Goal: Task Accomplishment & Management: Manage account settings

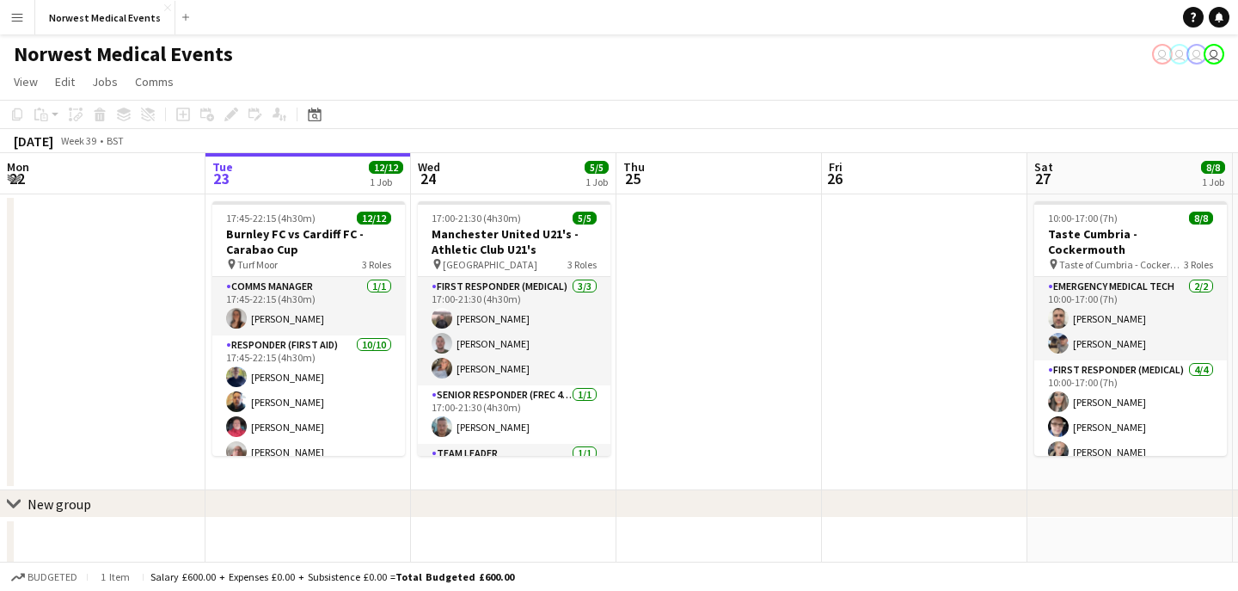
scroll to position [0, 549]
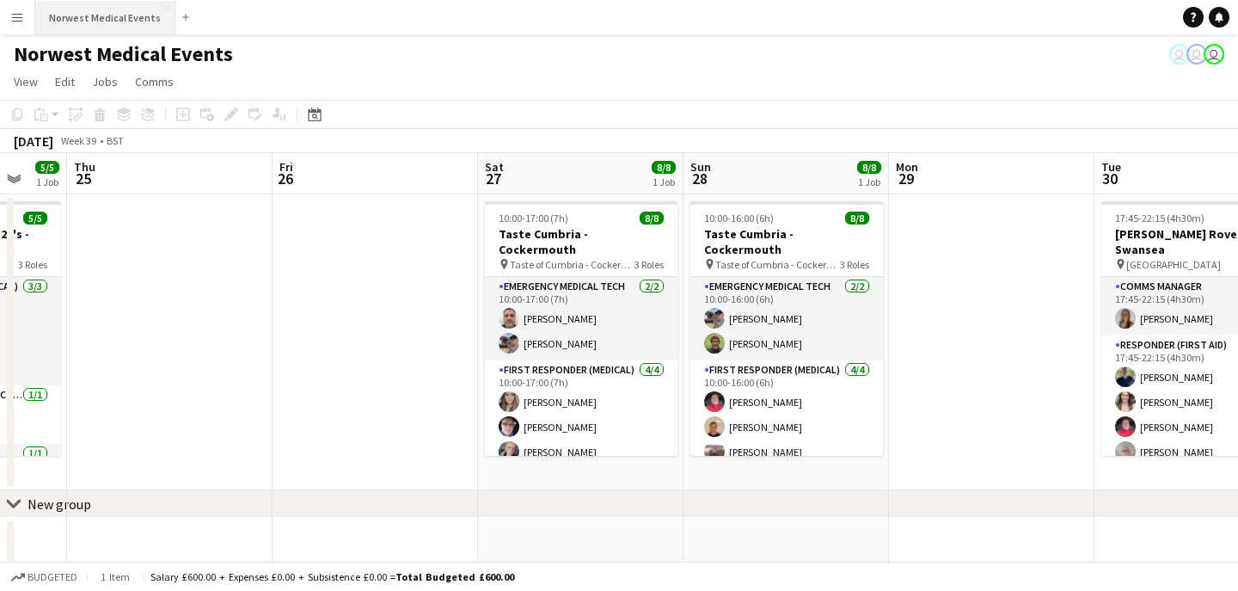
click at [118, 26] on button "Norwest Medical Events Close" at bounding box center [105, 18] width 140 height 34
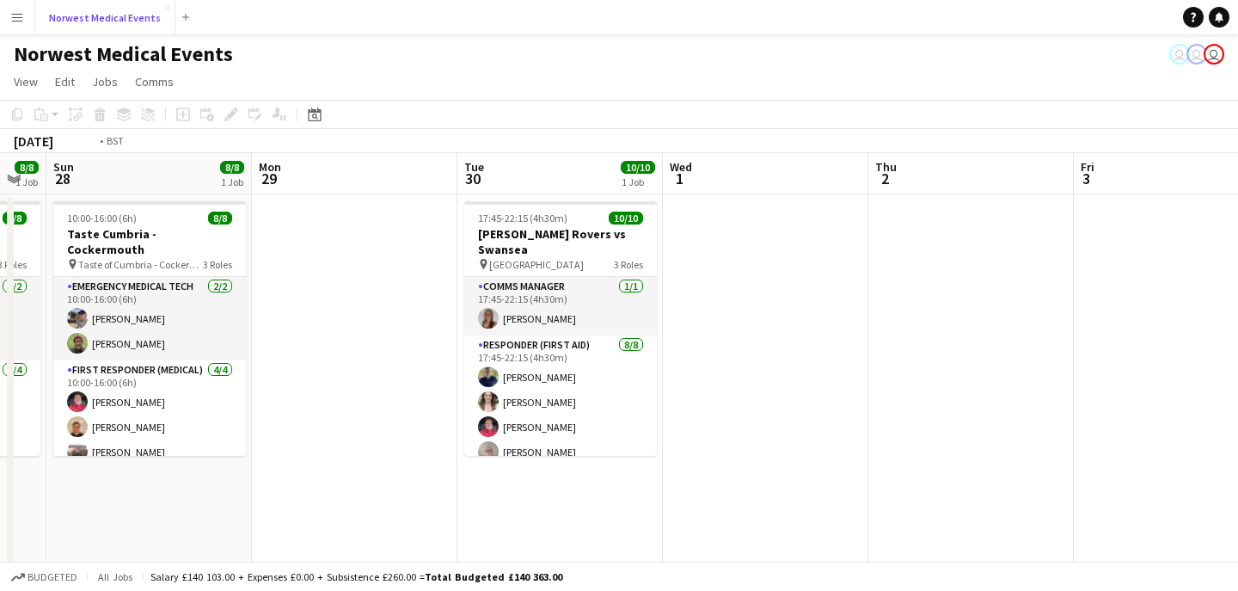
scroll to position [0, 497]
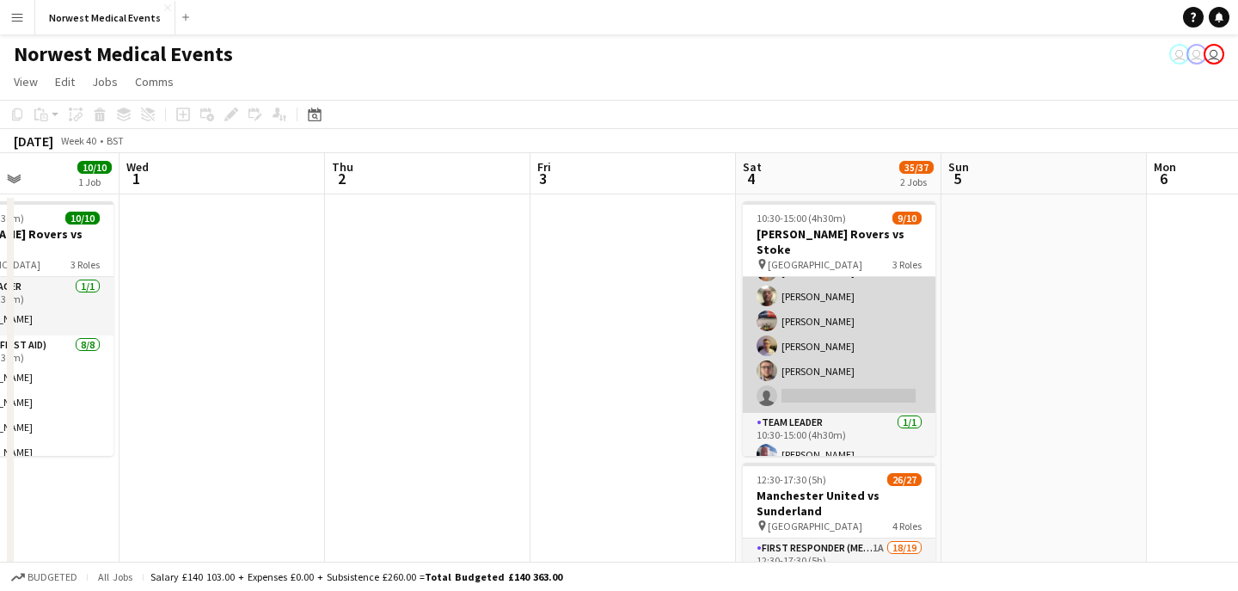
click at [842, 331] on app-card-role "Responder (First Aid) [DATE] 10:30-15:00 (4h30m) [PERSON_NAME] [PERSON_NAME] [P…" at bounding box center [839, 296] width 193 height 233
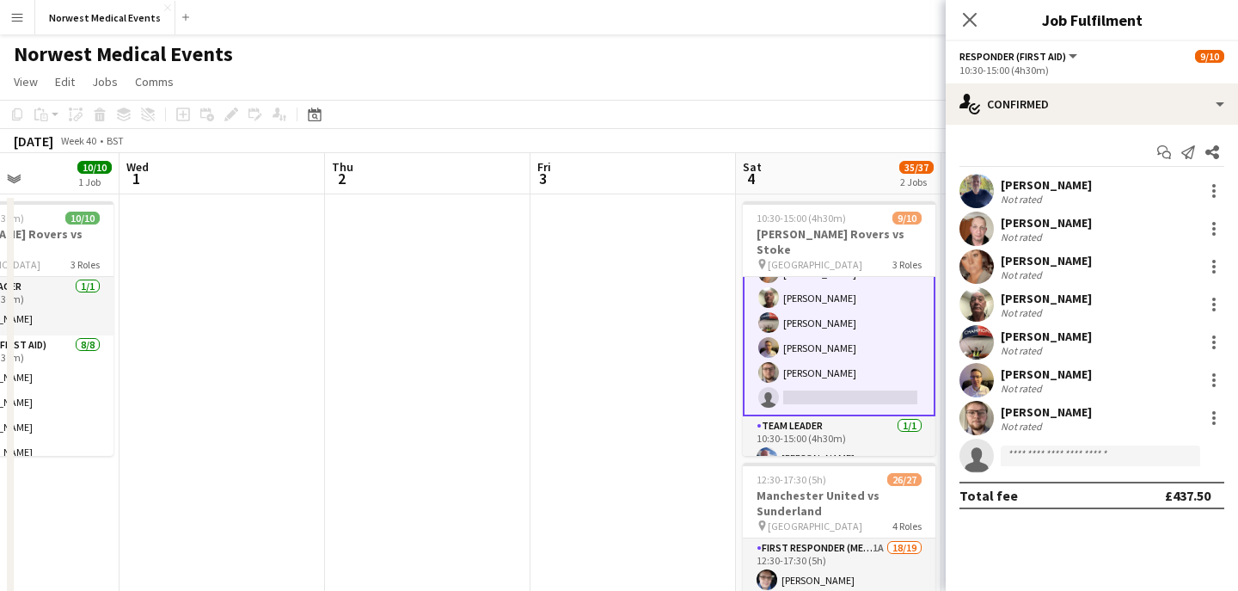
scroll to position [157, 0]
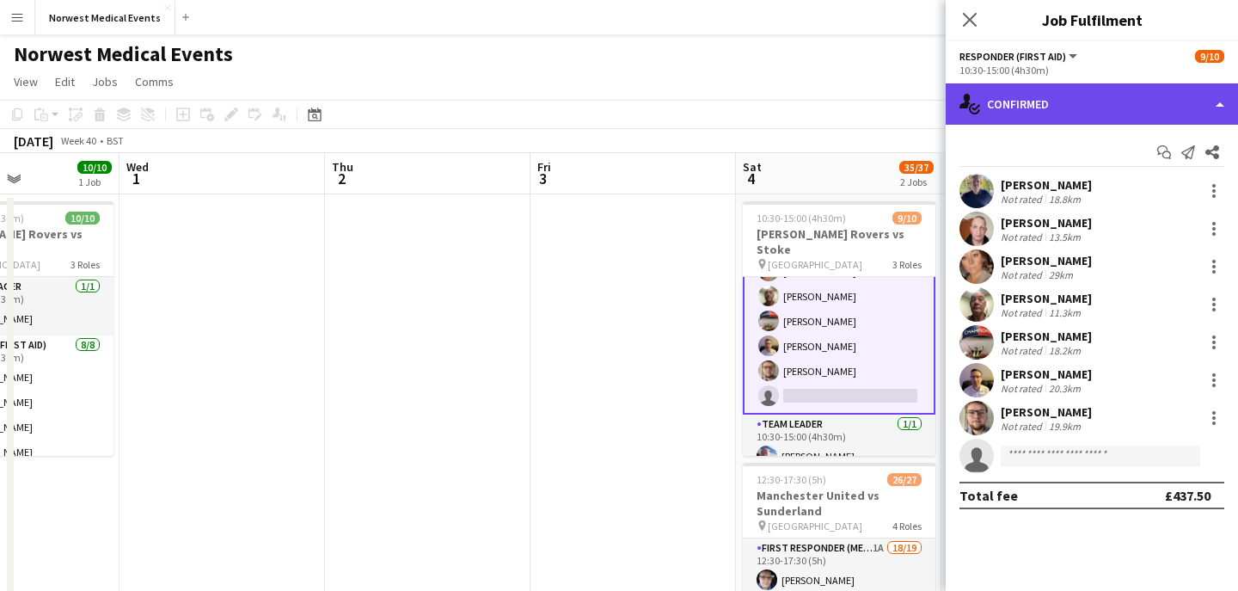
click at [1075, 93] on div "single-neutral-actions-check-2 Confirmed" at bounding box center [1092, 103] width 292 height 41
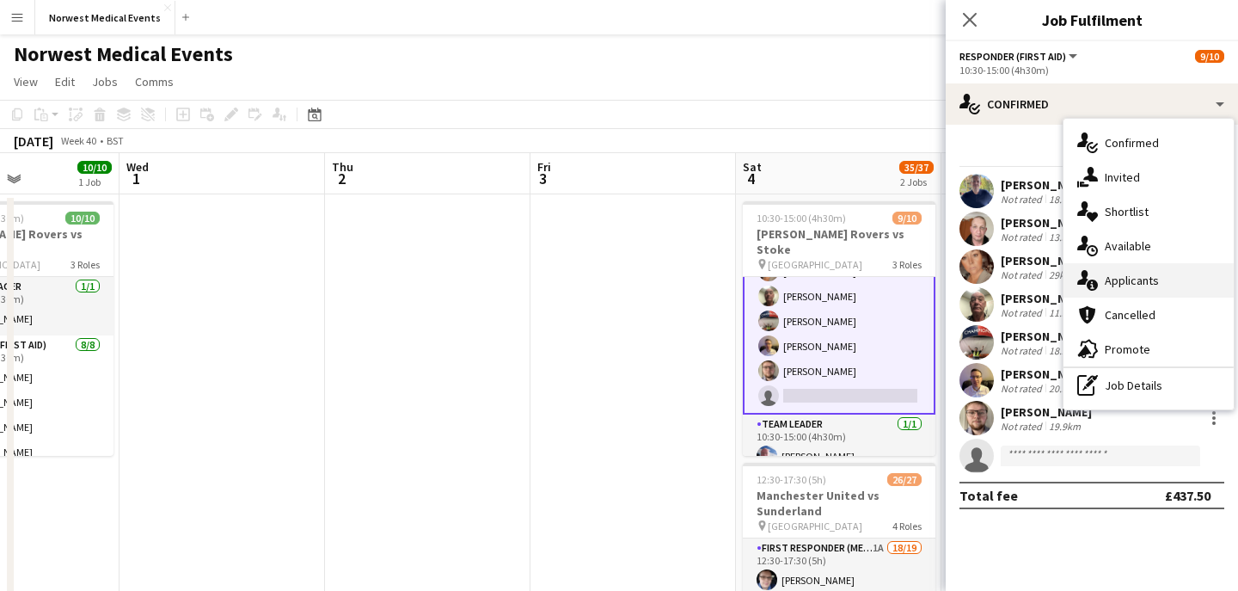
click at [1136, 279] on span "Applicants" at bounding box center [1132, 280] width 54 height 15
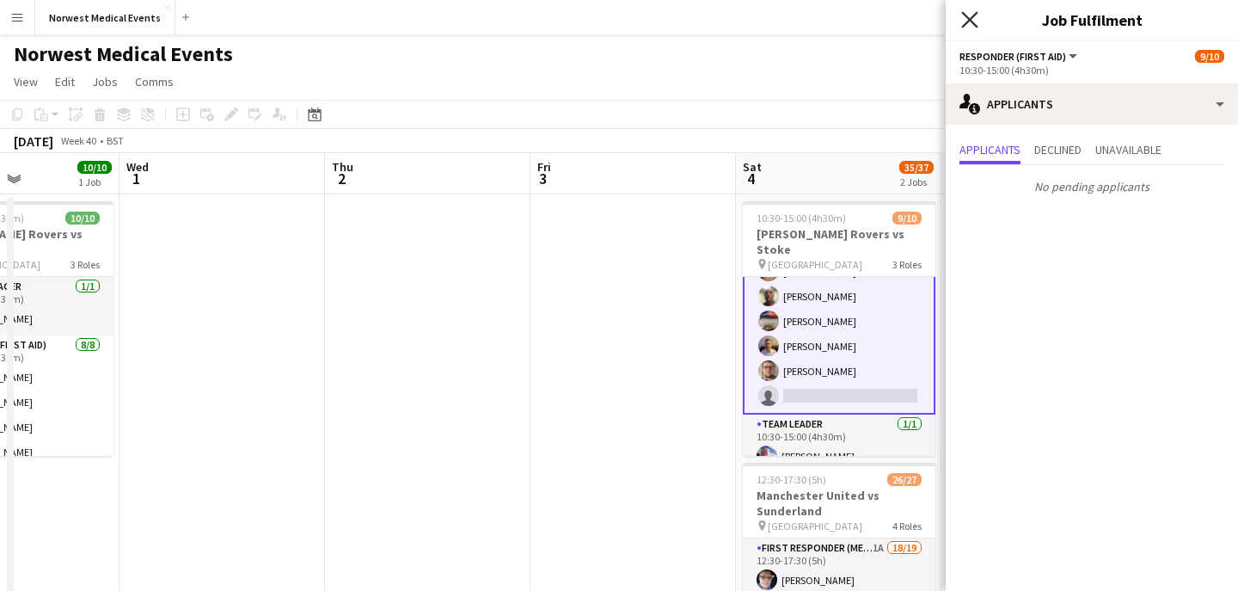
click at [967, 25] on icon "Close pop-in" at bounding box center [969, 19] width 16 height 16
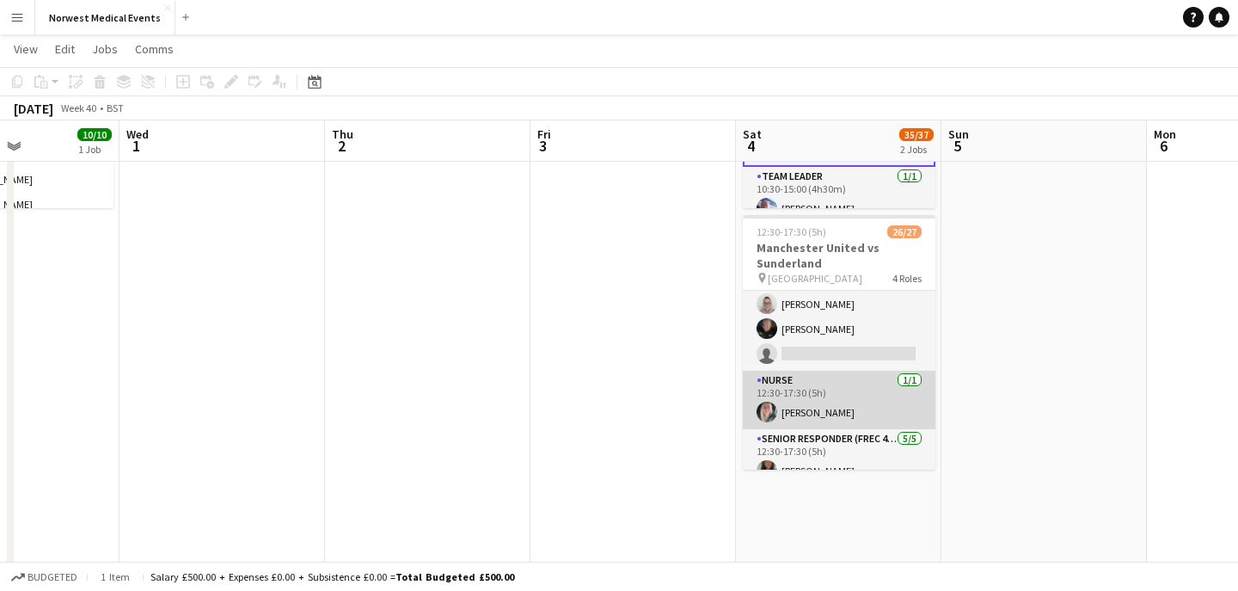
scroll to position [402, 0]
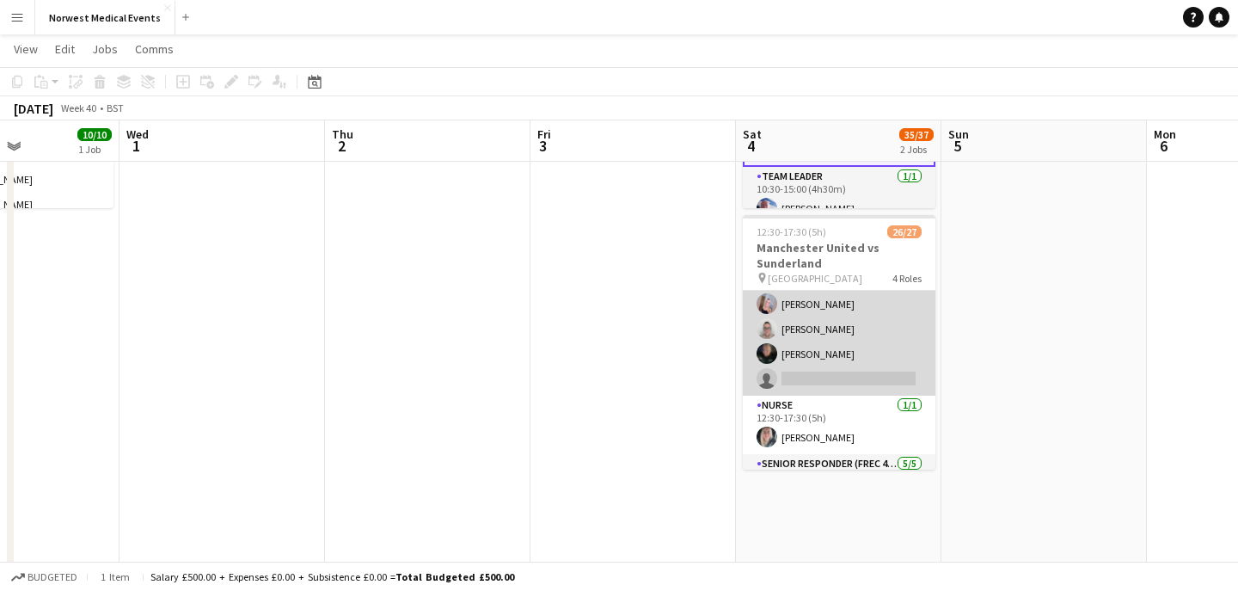
click at [866, 335] on app-card-role "First Responder (Medical) 1A 18/19 12:30-17:30 (5h) [PERSON_NAME] [PERSON_NAME]…" at bounding box center [839, 141] width 193 height 507
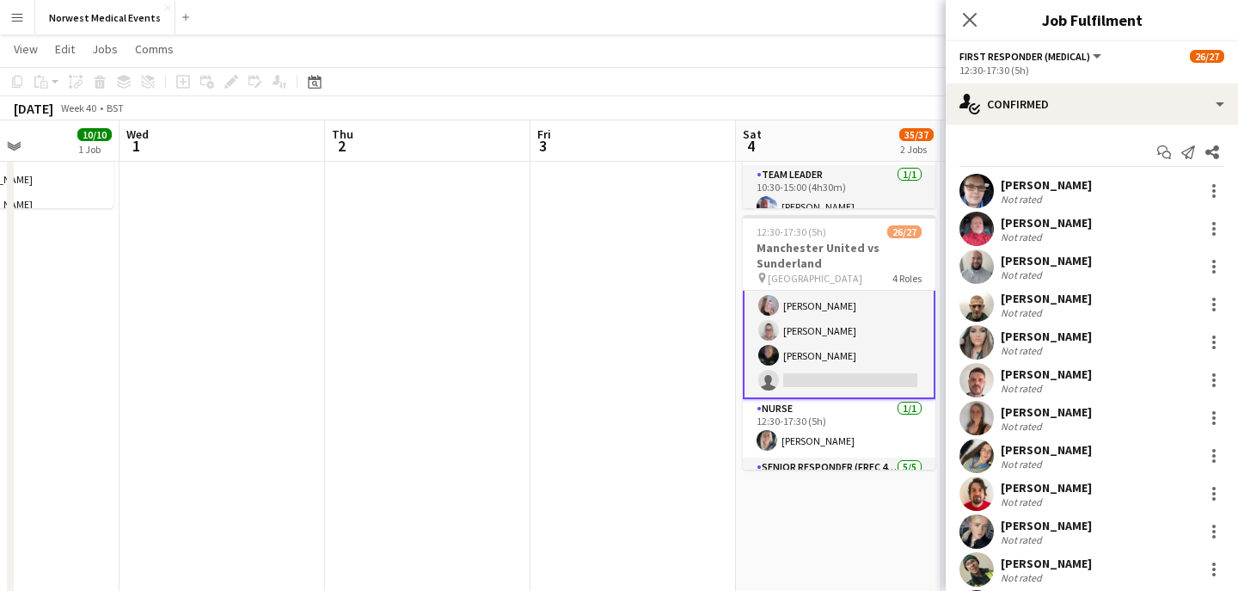
scroll to position [404, 0]
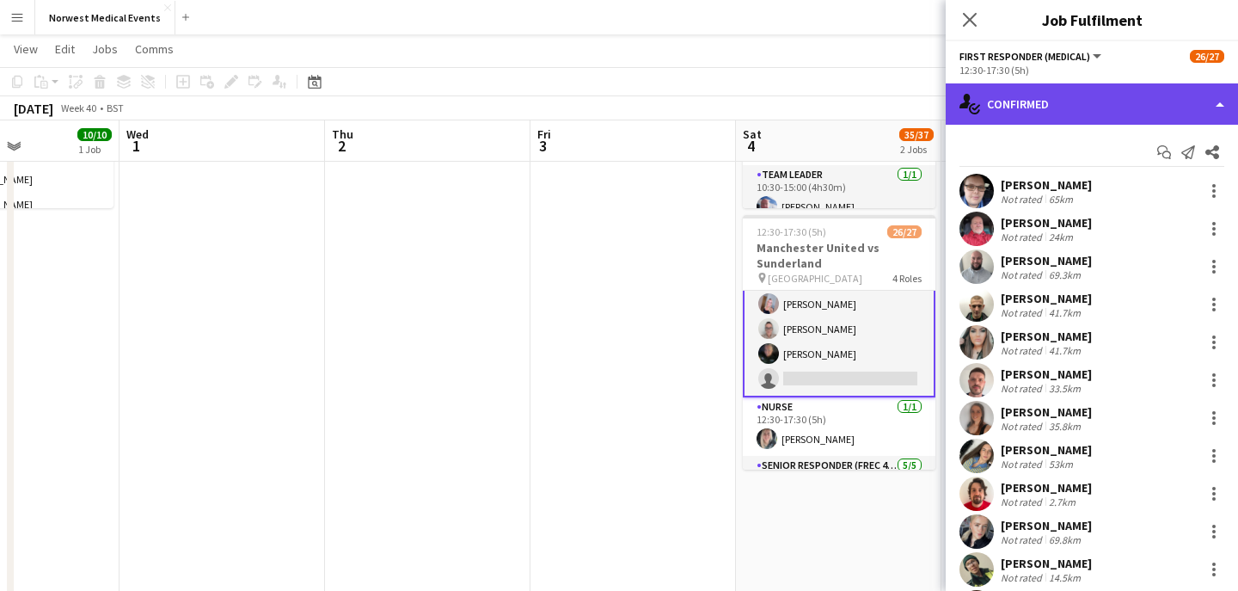
click at [1077, 95] on div "single-neutral-actions-check-2 Confirmed" at bounding box center [1092, 103] width 292 height 41
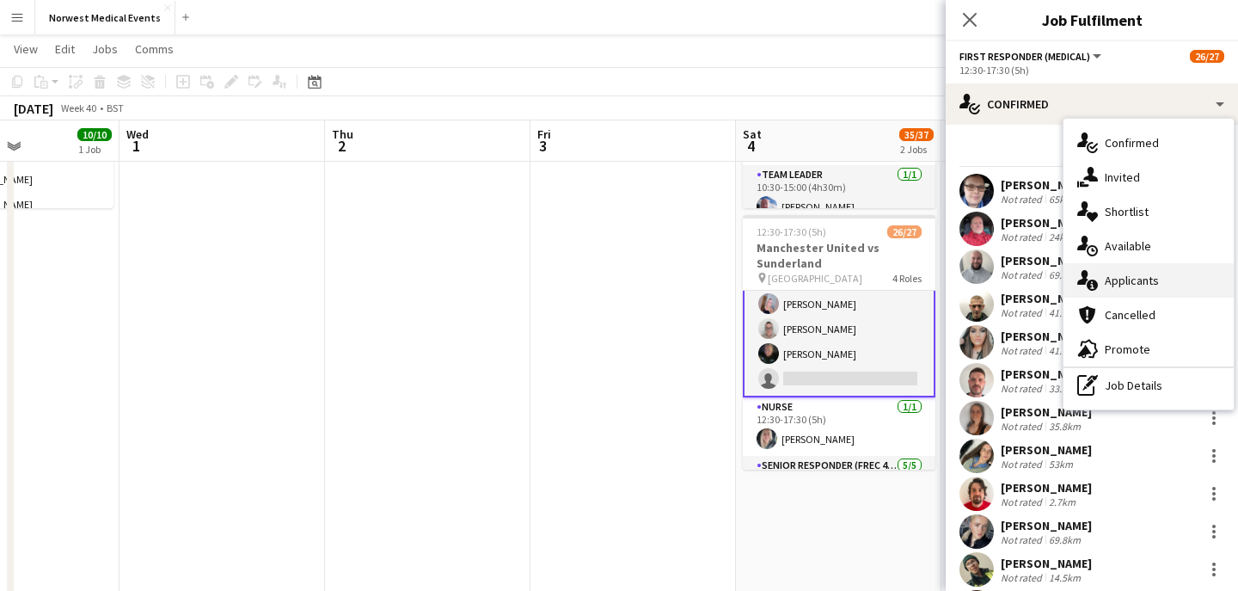
click at [1149, 279] on span "Applicants" at bounding box center [1132, 280] width 54 height 15
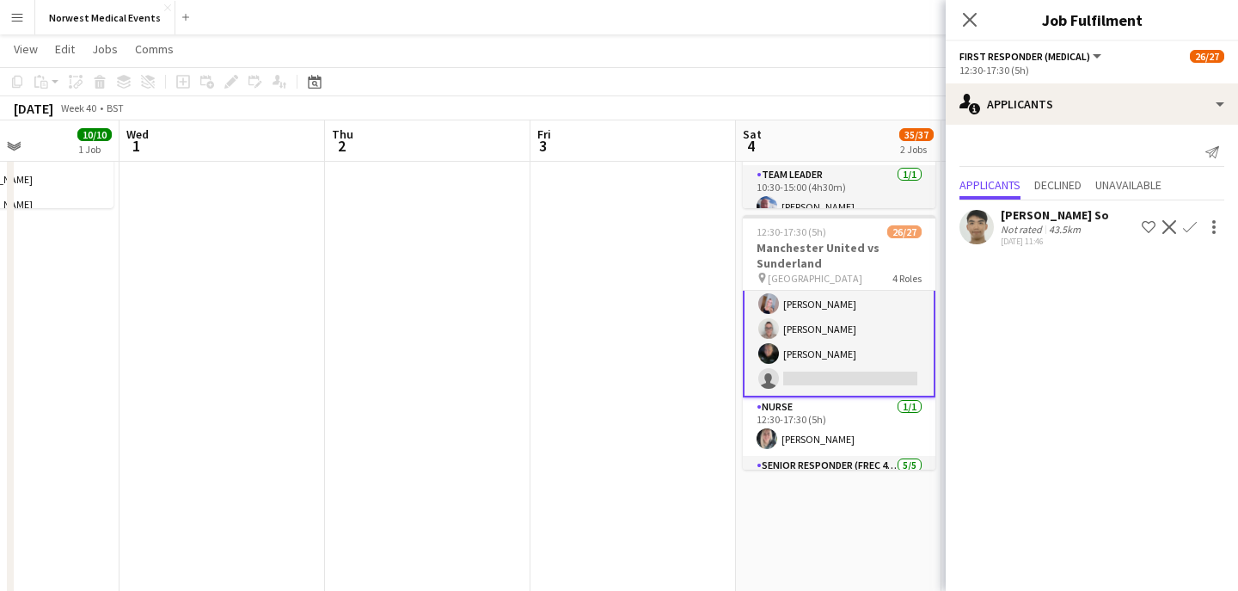
click at [1190, 224] on app-icon "Confirm" at bounding box center [1190, 227] width 14 height 14
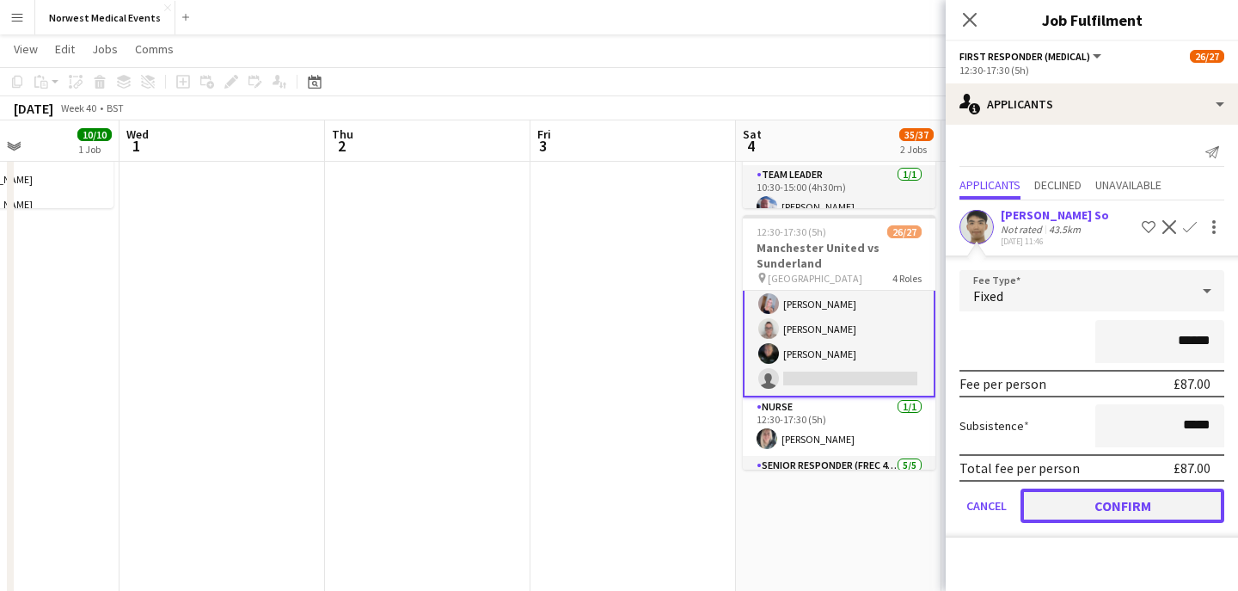
click at [1139, 500] on button "Confirm" at bounding box center [1122, 505] width 204 height 34
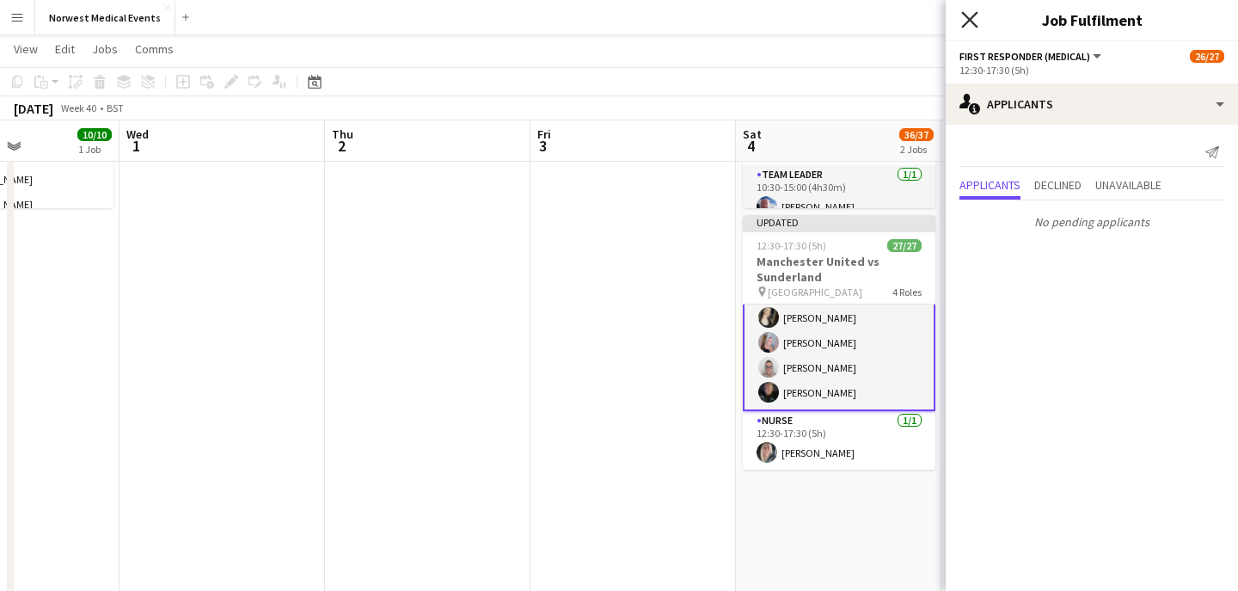
click at [963, 17] on icon "Close pop-in" at bounding box center [969, 19] width 16 height 16
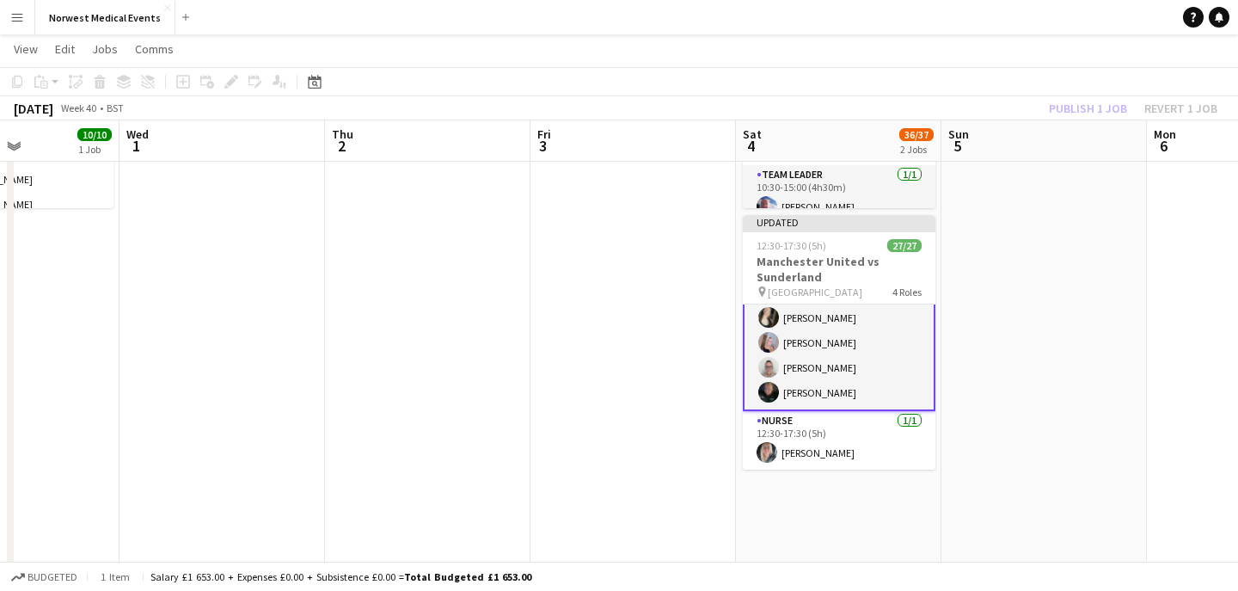
click at [1075, 106] on div "Publish 1 job Revert 1 job" at bounding box center [1133, 108] width 210 height 22
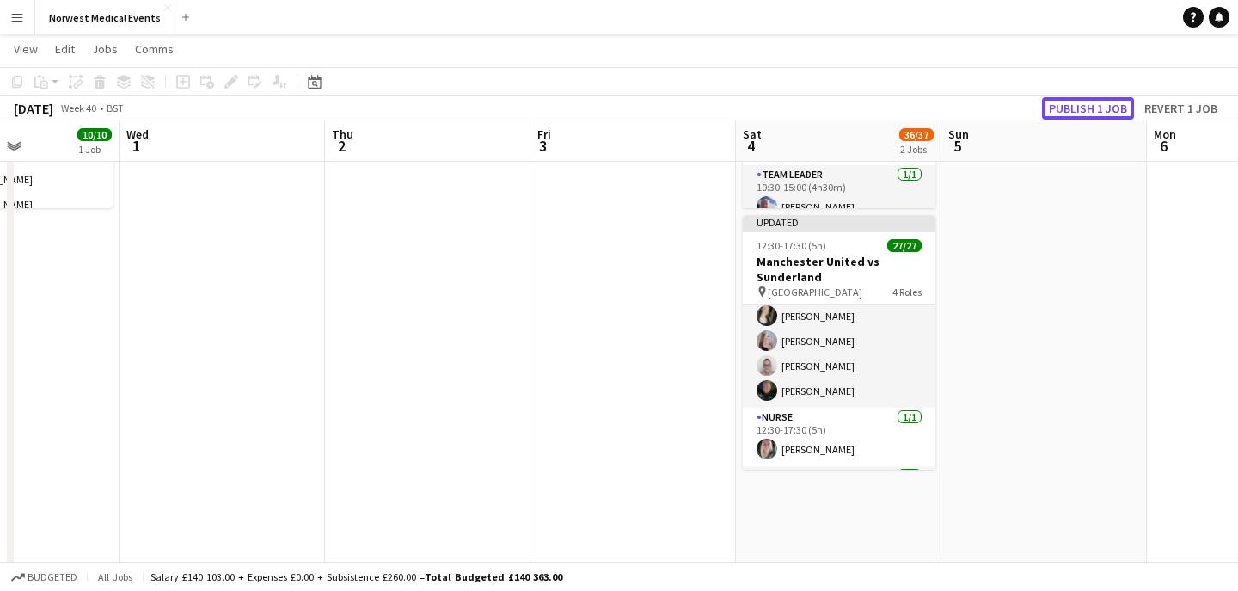
scroll to position [402, 0]
click at [1075, 106] on button "Publish 1 job" at bounding box center [1088, 108] width 92 height 22
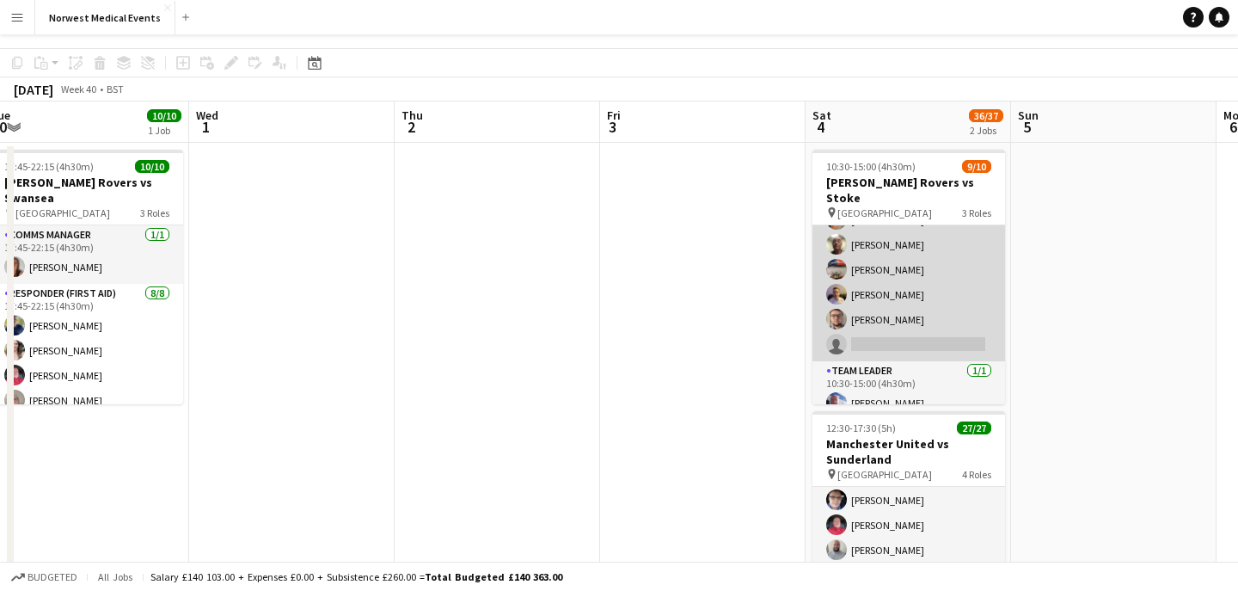
scroll to position [80, 0]
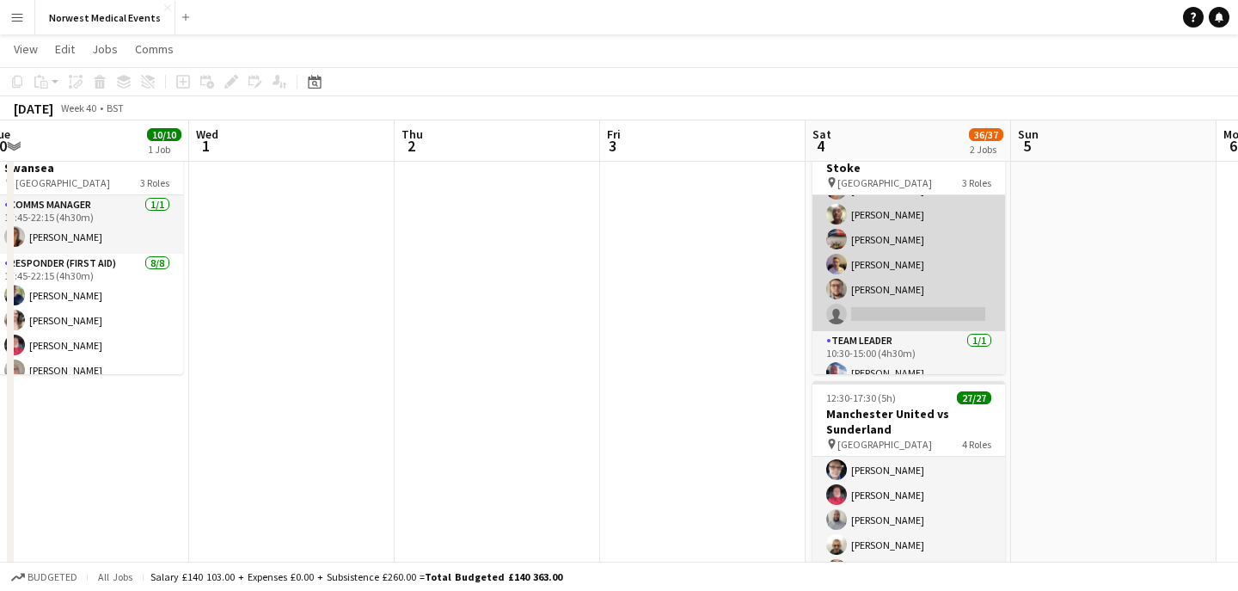
click at [932, 260] on app-card-role "Responder (First Aid) [DATE] 10:30-15:00 (4h30m) [PERSON_NAME] [PERSON_NAME] [P…" at bounding box center [908, 214] width 193 height 233
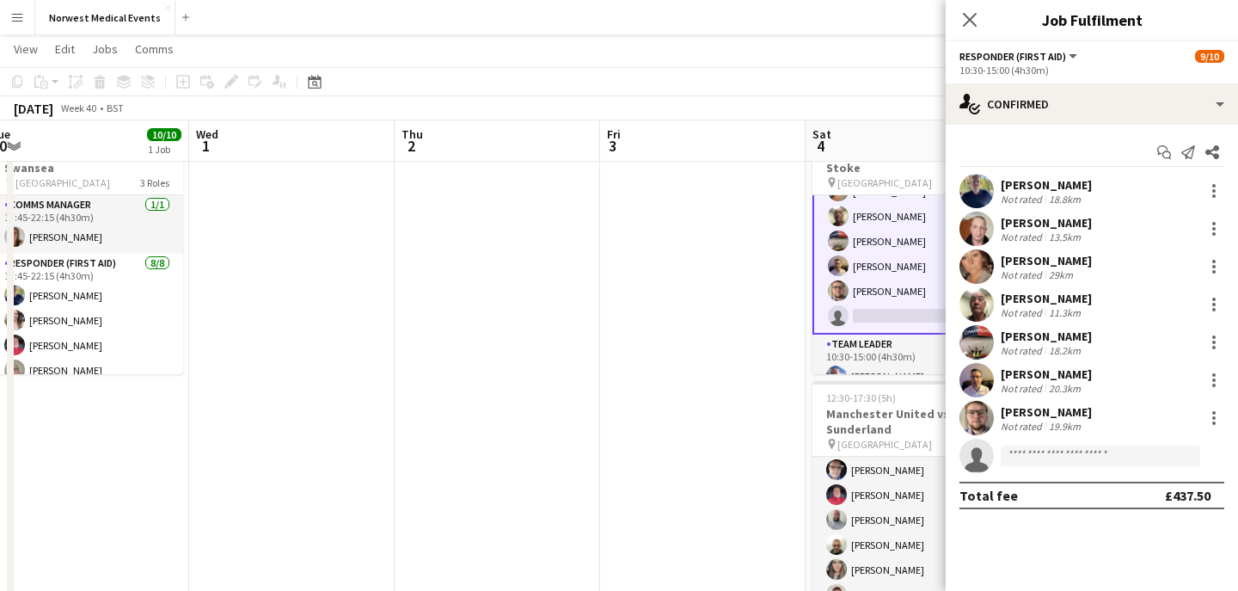
scroll to position [157, 0]
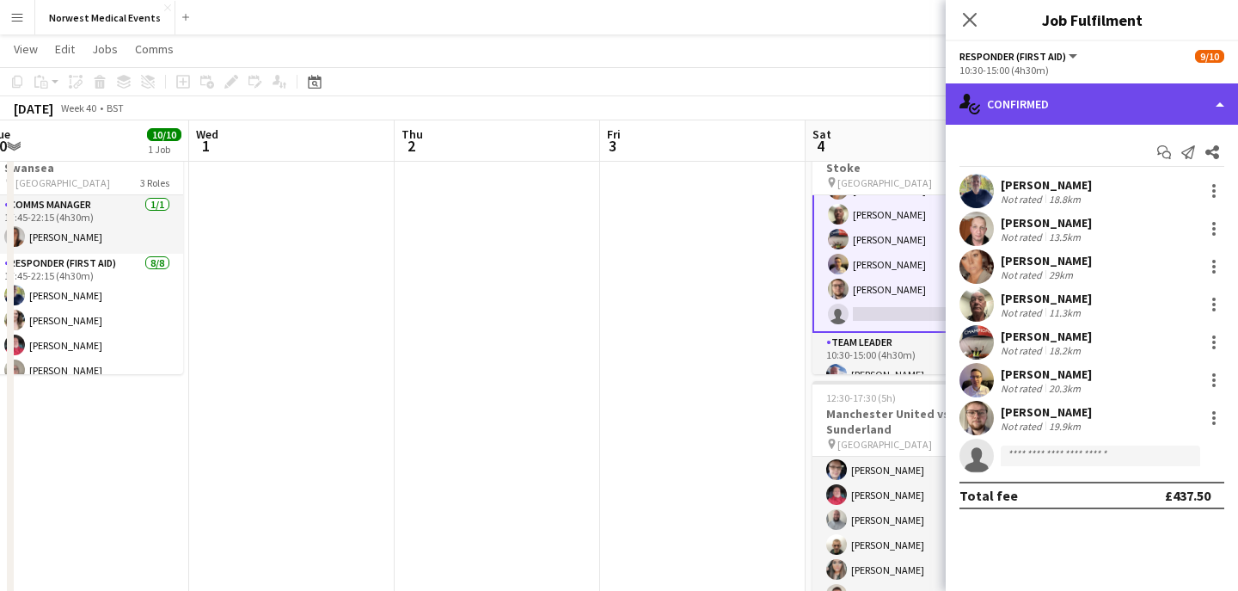
click at [1081, 113] on div "single-neutral-actions-check-2 Confirmed" at bounding box center [1092, 103] width 292 height 41
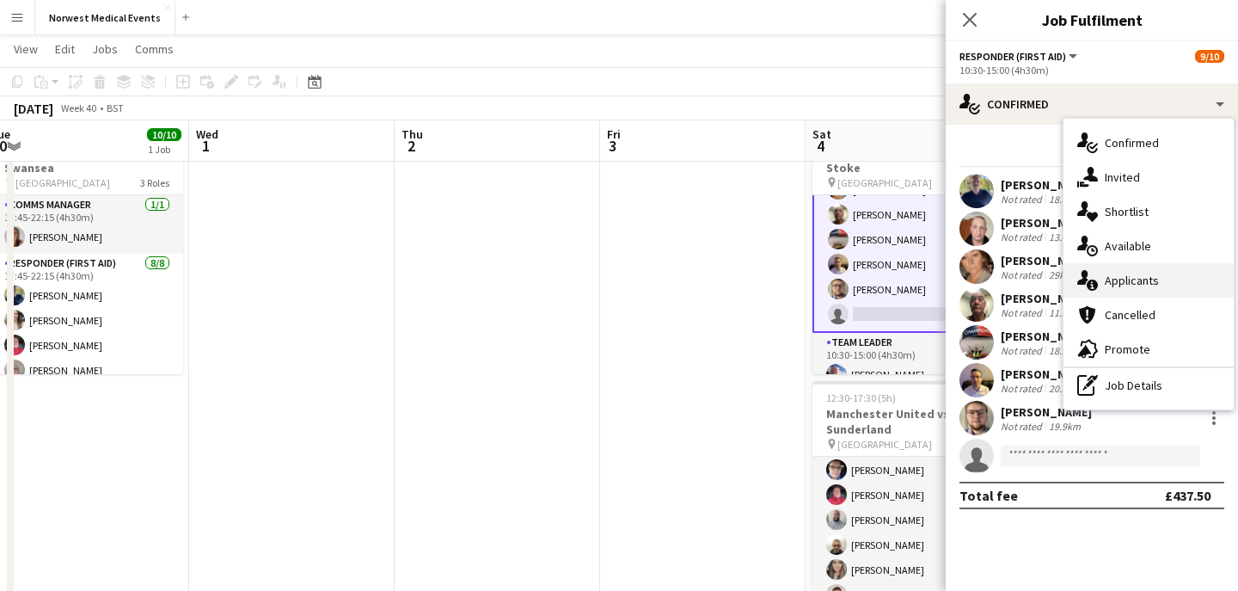
click at [1144, 287] on span "Applicants" at bounding box center [1132, 280] width 54 height 15
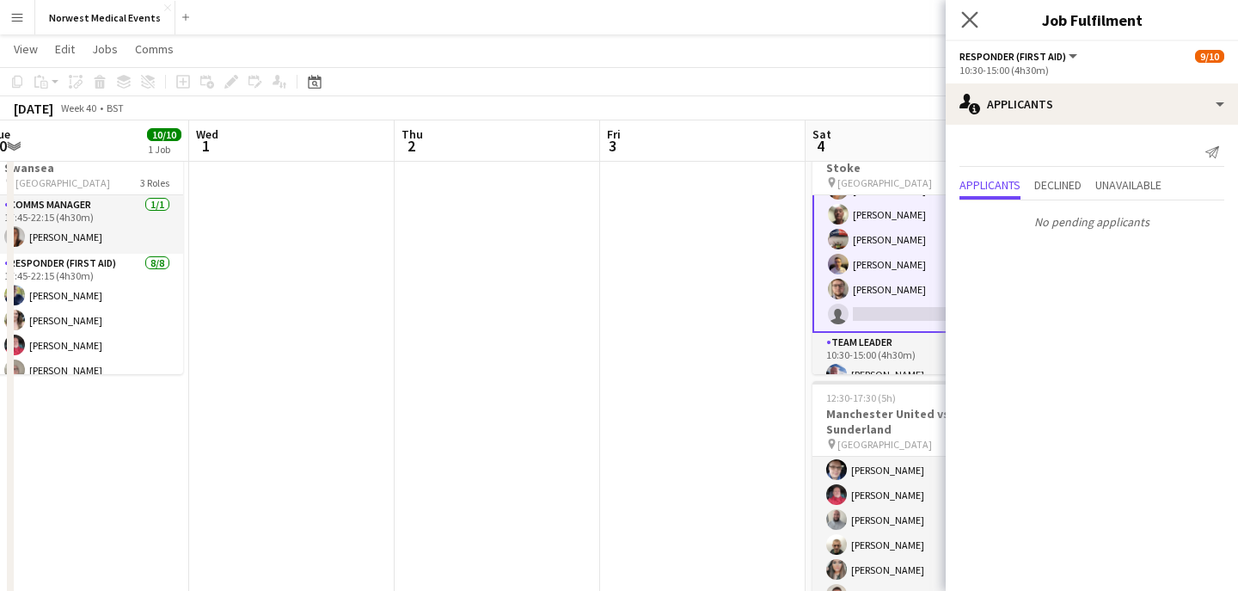
click at [965, 9] on app-icon "Close pop-in" at bounding box center [970, 20] width 25 height 25
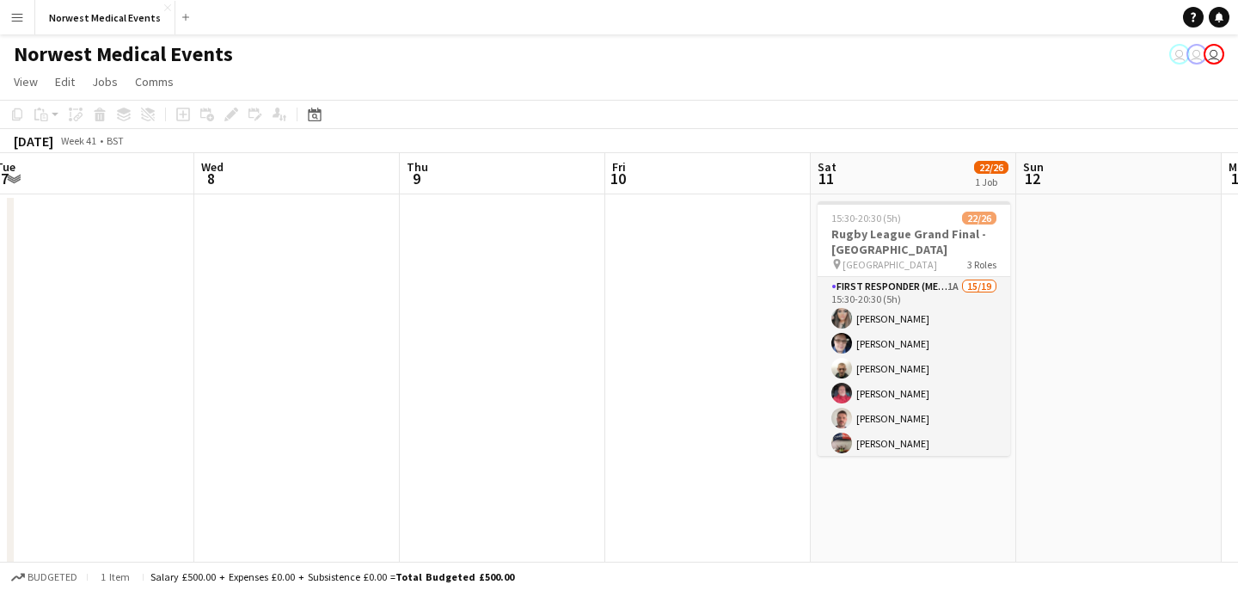
scroll to position [0, 858]
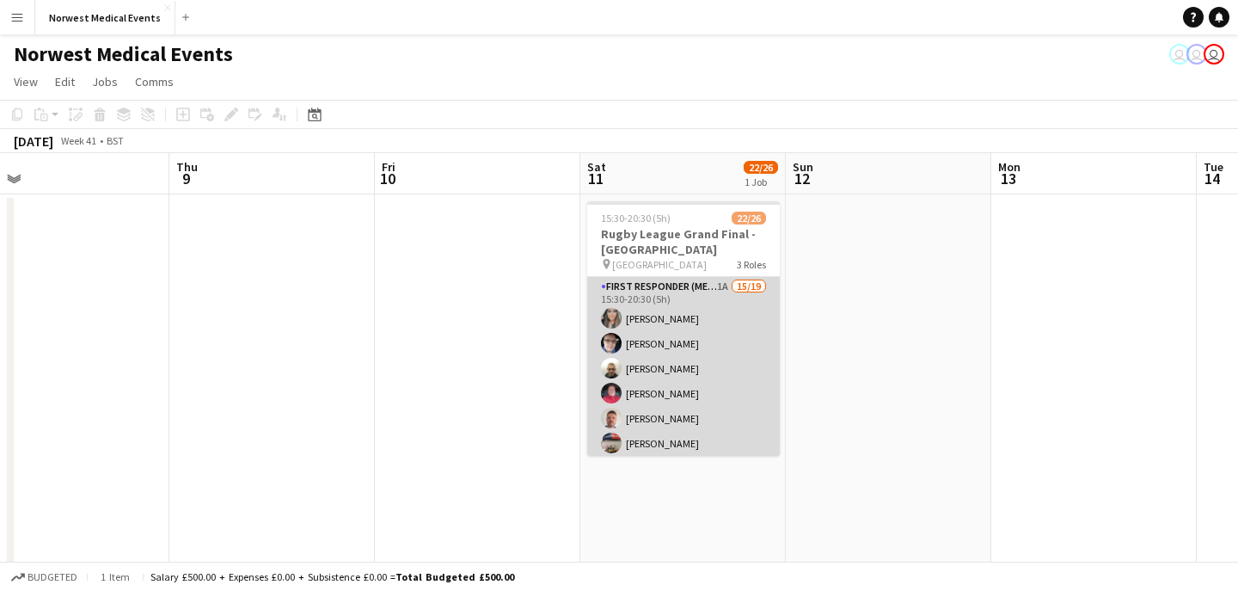
click at [708, 404] on app-card-role "First Responder (Medical) 1A 15/19 15:30-20:30 (5h) [PERSON_NAME] [PERSON_NAME]…" at bounding box center [683, 530] width 193 height 507
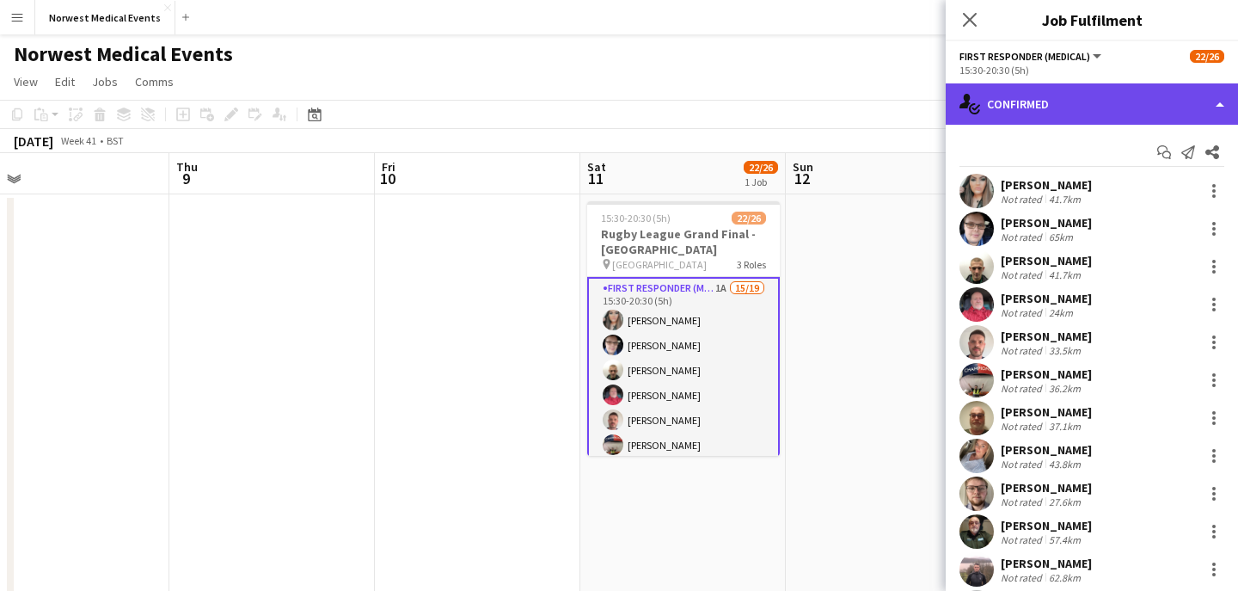
click at [1097, 101] on div "single-neutral-actions-check-2 Confirmed" at bounding box center [1092, 103] width 292 height 41
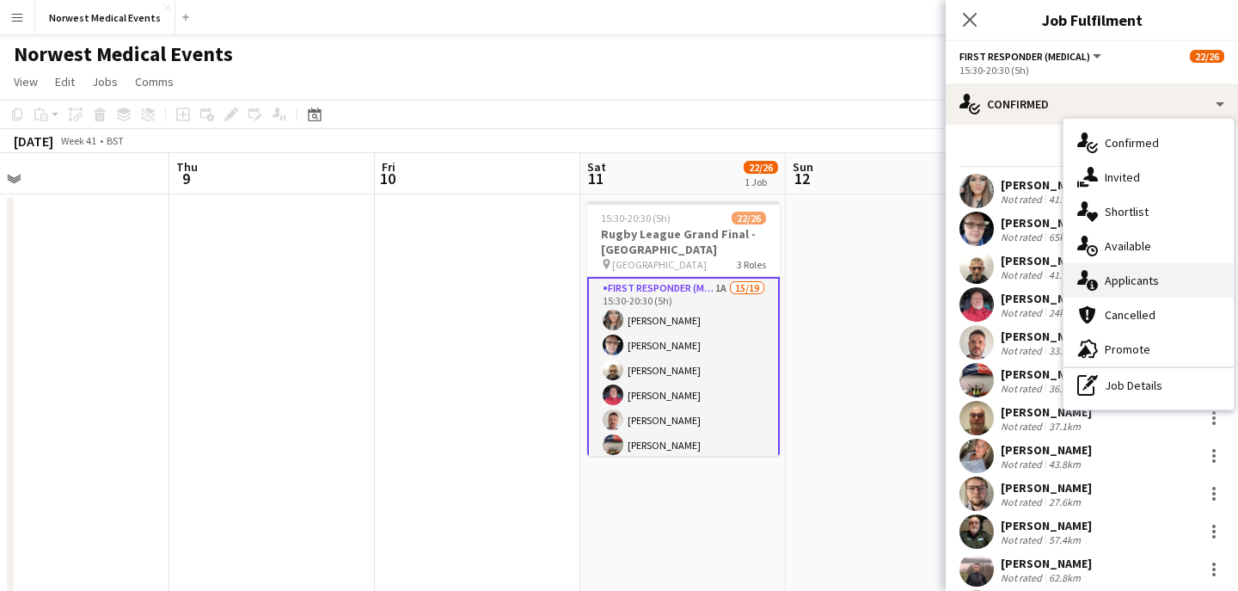
click at [1157, 277] on div "single-neutral-actions-information Applicants" at bounding box center [1148, 280] width 170 height 34
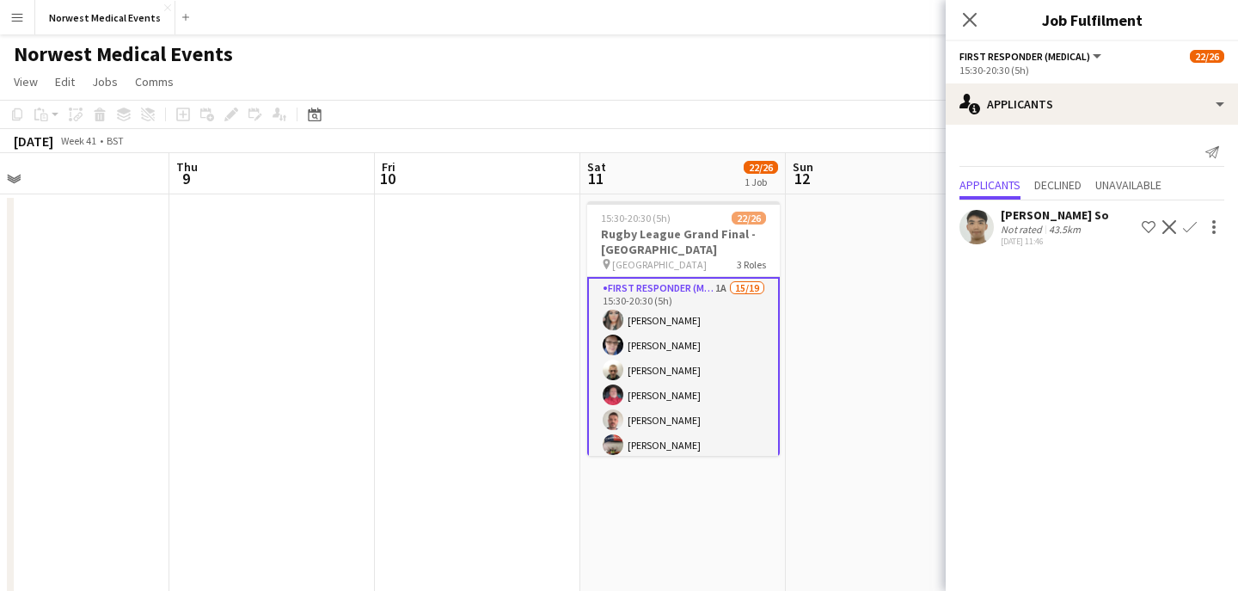
click at [1192, 226] on app-icon "Confirm" at bounding box center [1190, 227] width 14 height 14
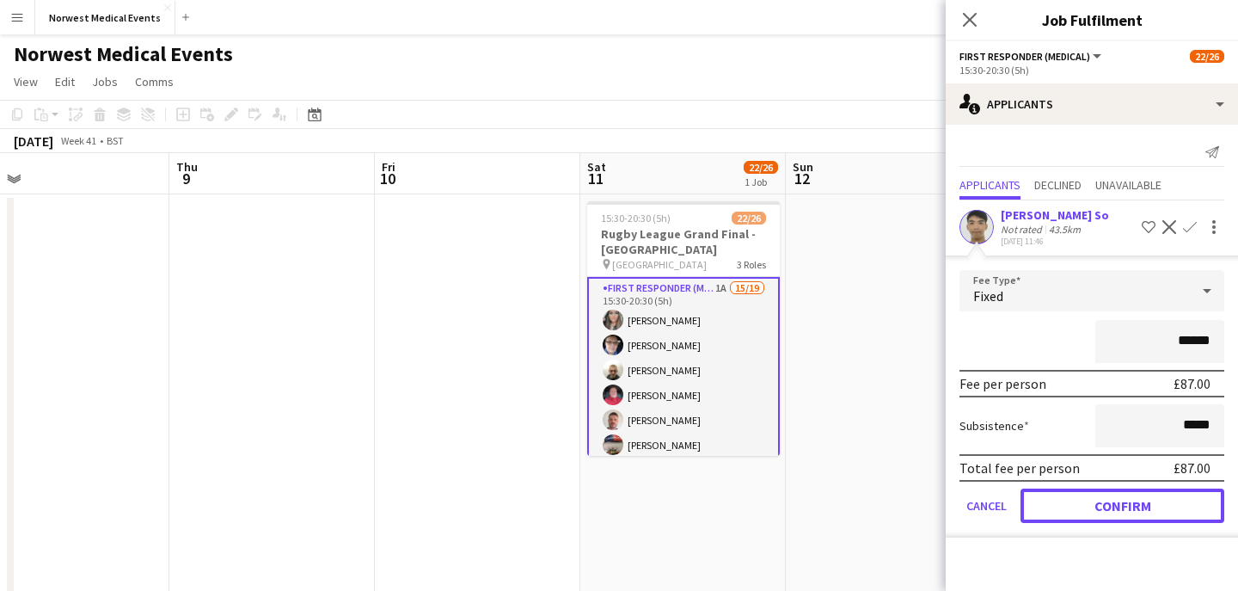
click at [1154, 505] on button "Confirm" at bounding box center [1122, 505] width 204 height 34
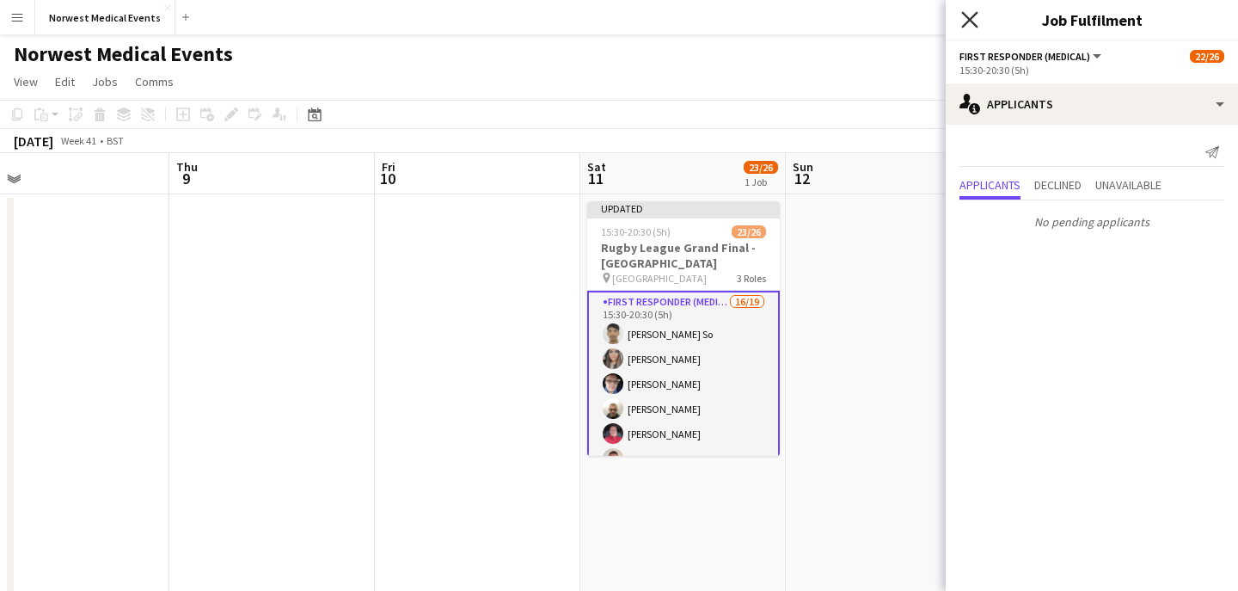
click at [970, 26] on icon "Close pop-in" at bounding box center [969, 19] width 16 height 16
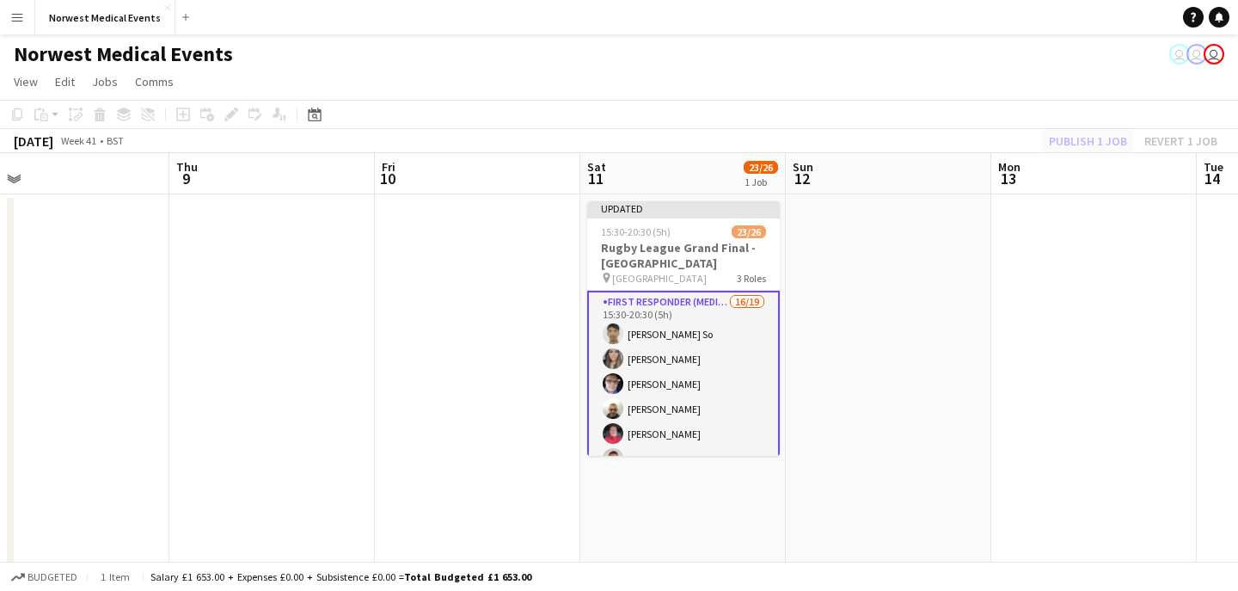
click at [1070, 130] on div "Publish 1 job Revert 1 job" at bounding box center [1133, 141] width 210 height 22
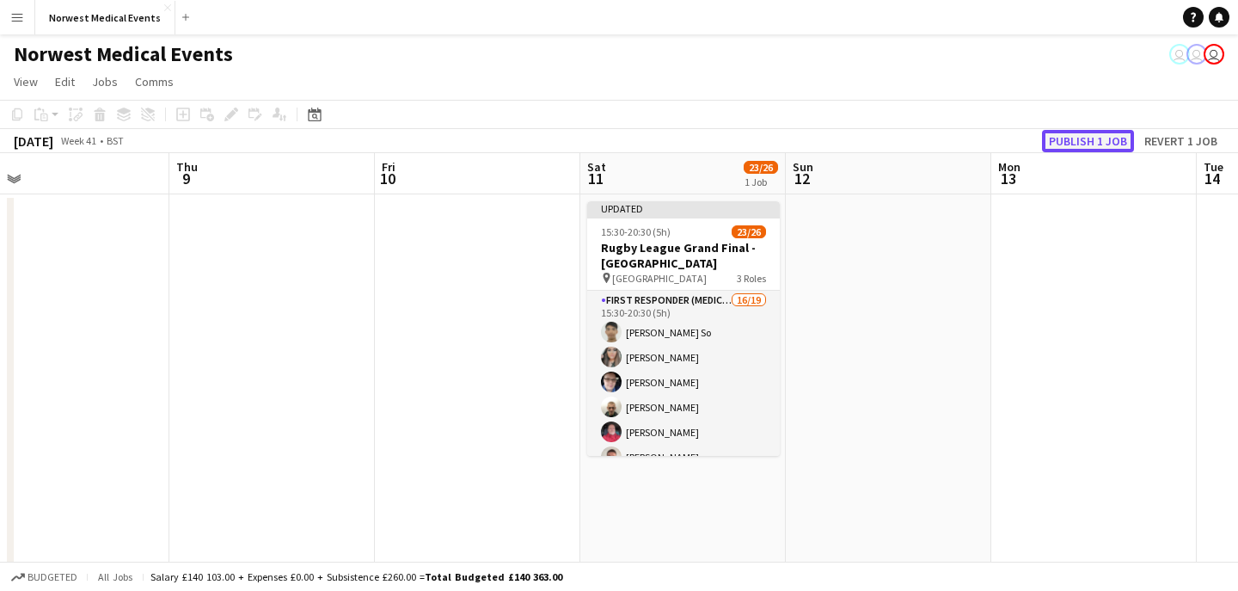
click at [1070, 130] on button "Publish 1 job" at bounding box center [1088, 141] width 92 height 22
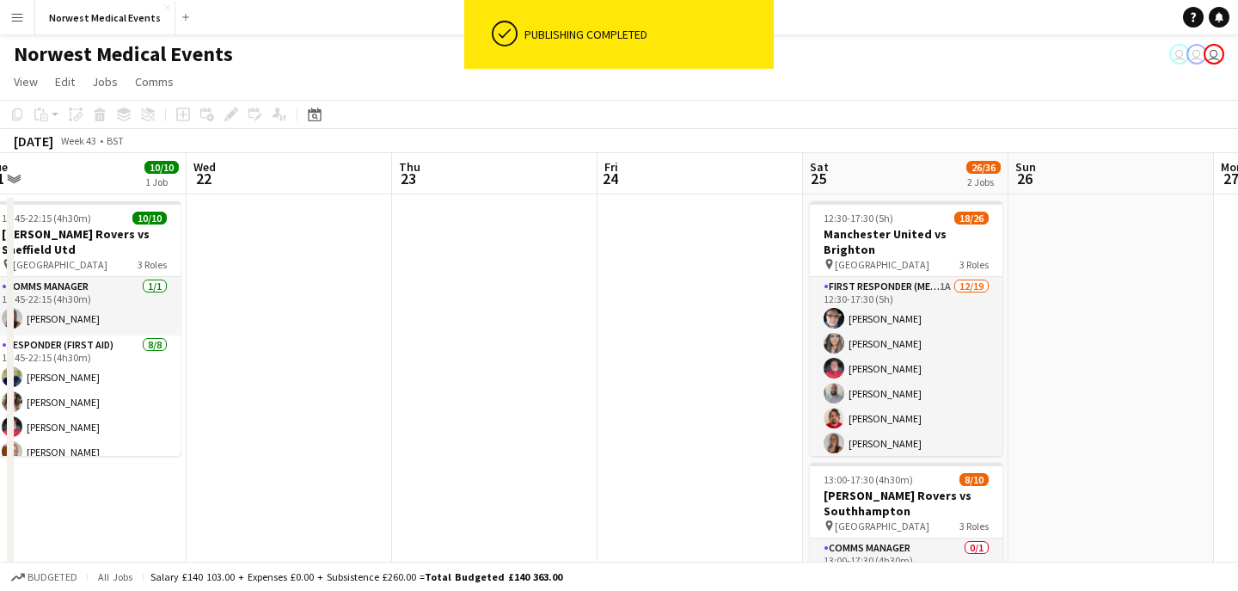
scroll to position [0, 536]
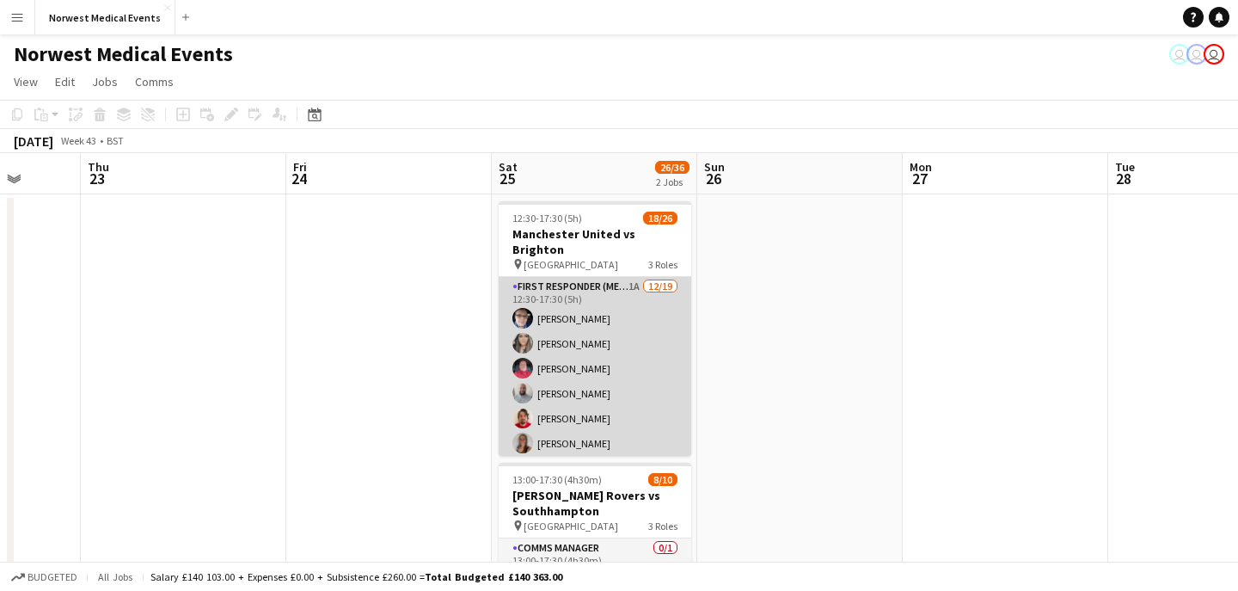
click at [620, 394] on app-card-role "First Responder (Medical) 1A [DATE] 12:30-17:30 (5h) [PERSON_NAME] [PERSON_NAME…" at bounding box center [595, 530] width 193 height 507
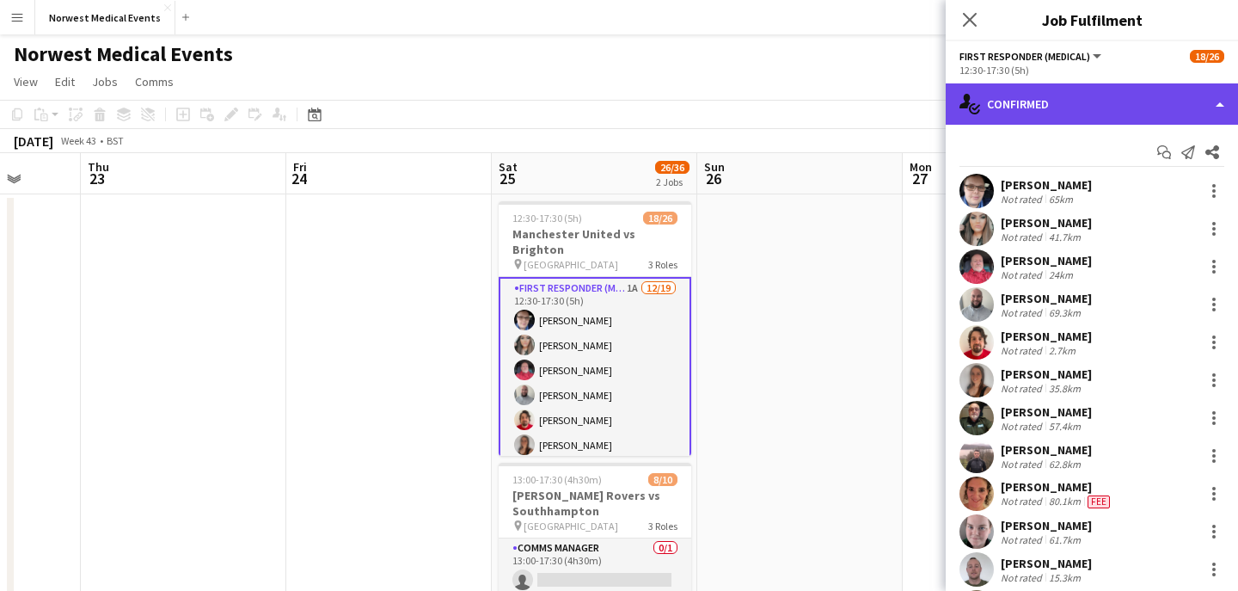
click at [1034, 98] on div "single-neutral-actions-check-2 Confirmed" at bounding box center [1092, 103] width 292 height 41
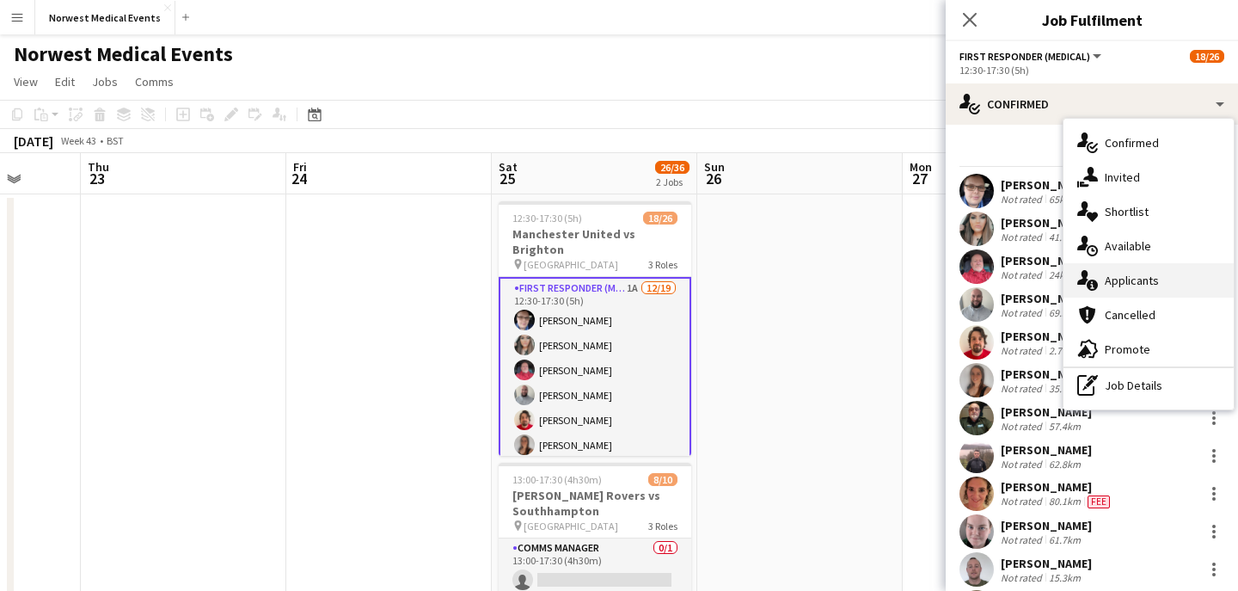
click at [1148, 272] on div "single-neutral-actions-information Applicants" at bounding box center [1148, 280] width 170 height 34
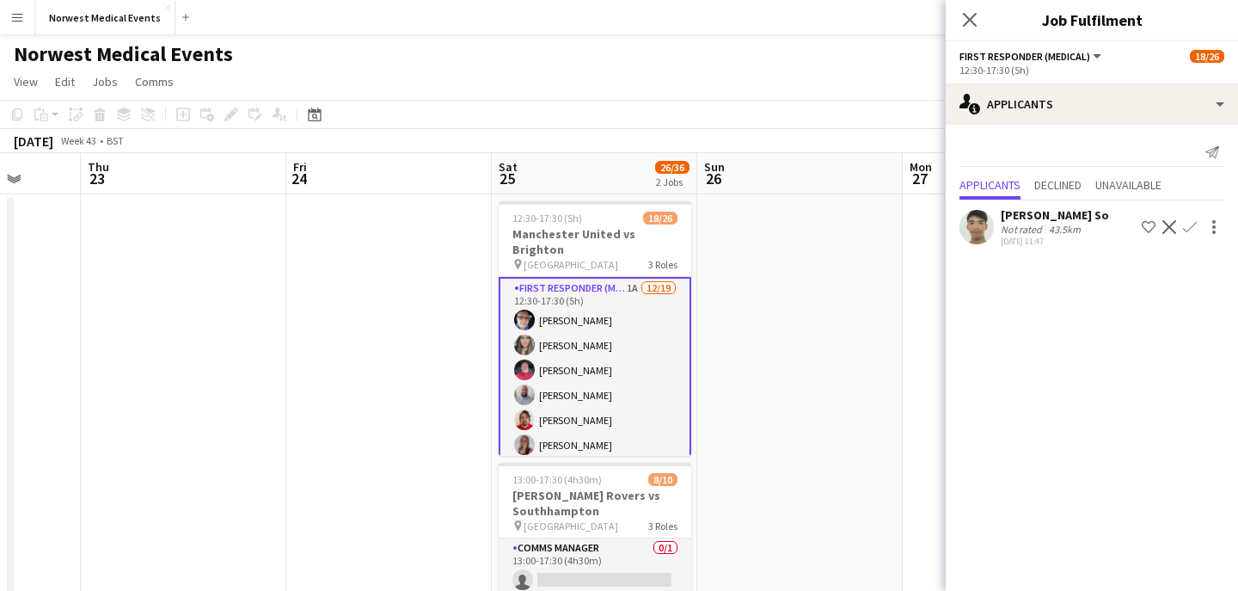
click at [1190, 232] on app-icon "Confirm" at bounding box center [1190, 227] width 14 height 14
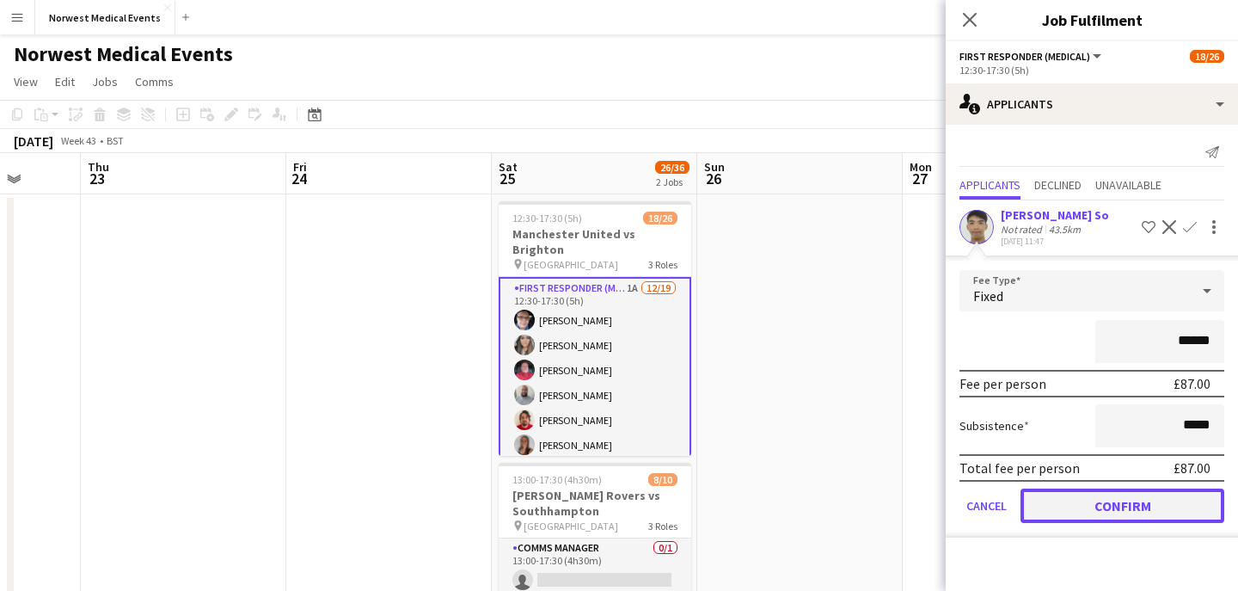
click at [1142, 503] on button "Confirm" at bounding box center [1122, 505] width 204 height 34
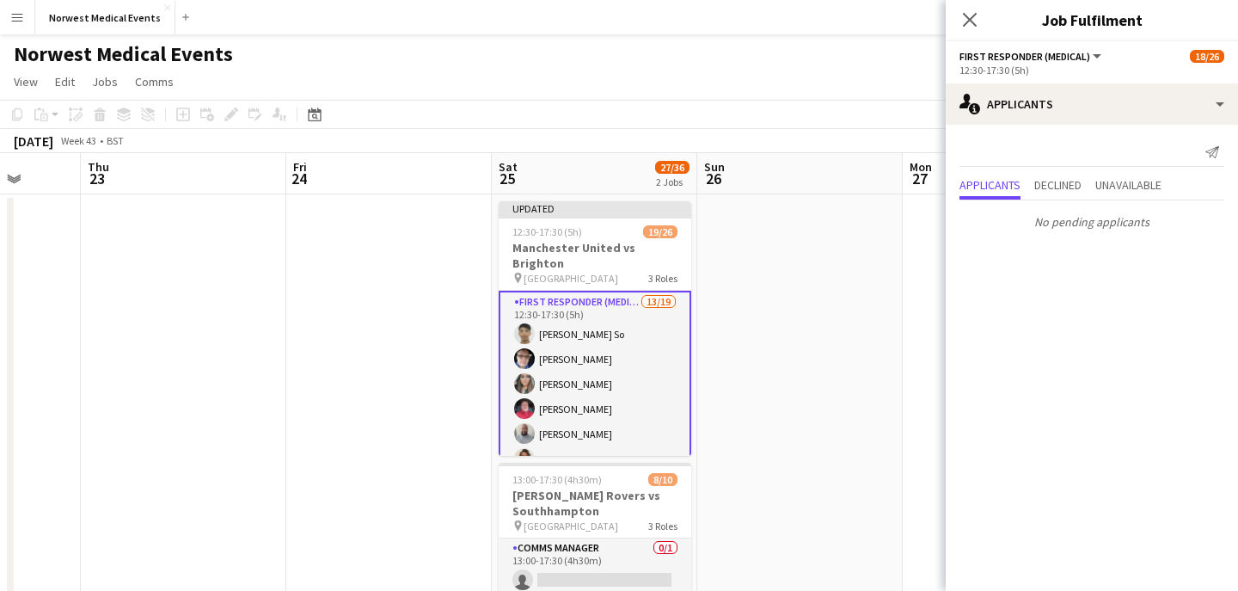
click at [967, 25] on icon "Close pop-in" at bounding box center [970, 20] width 14 height 14
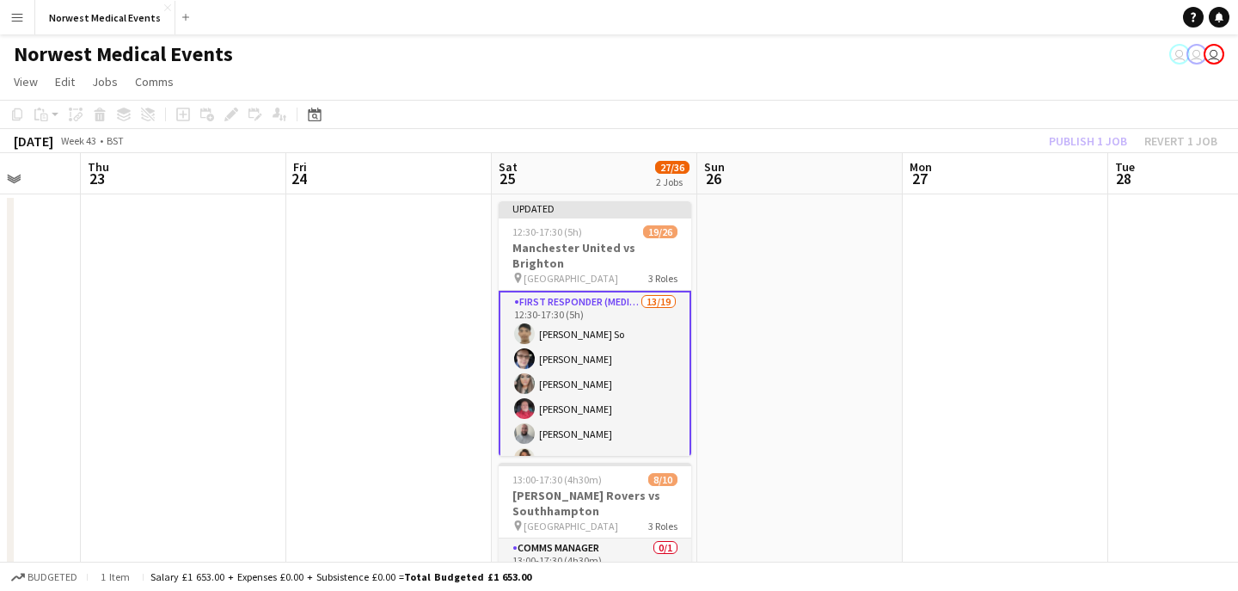
click at [1087, 139] on div "Publish 1 job Revert 1 job" at bounding box center [1133, 141] width 210 height 22
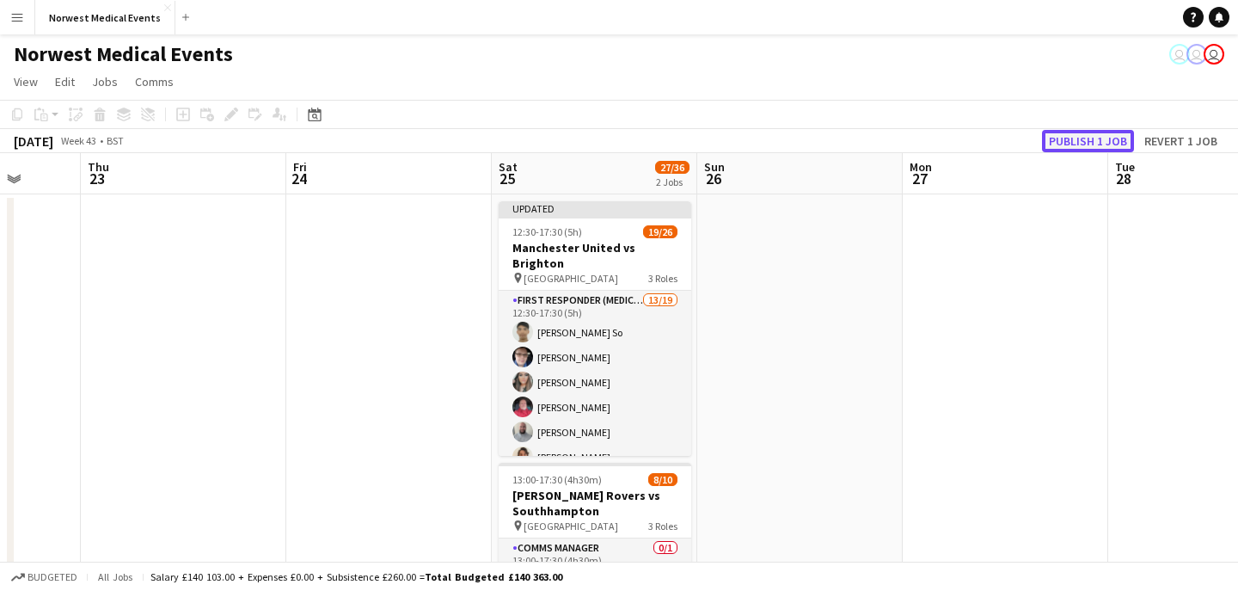
click at [1087, 139] on button "Publish 1 job" at bounding box center [1088, 141] width 92 height 22
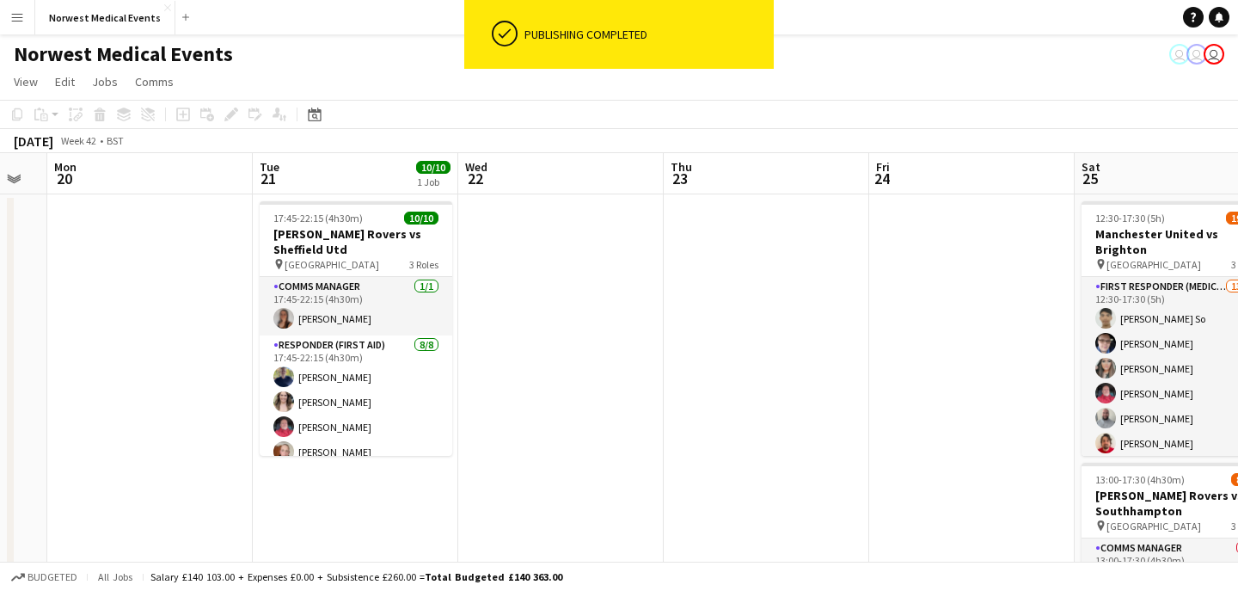
scroll to position [0, 582]
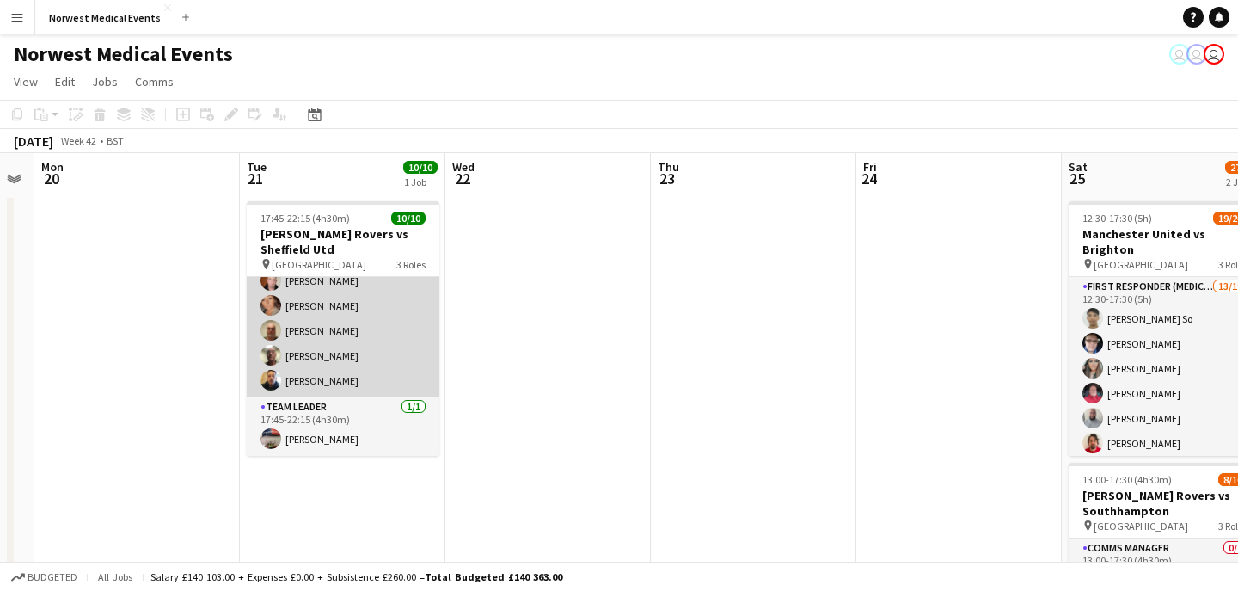
click at [362, 360] on app-card-role "Responder (First Aid) [DATE] 17:45-22:15 (4h30m) [PERSON_NAME] [PERSON_NAME] [P…" at bounding box center [343, 280] width 193 height 233
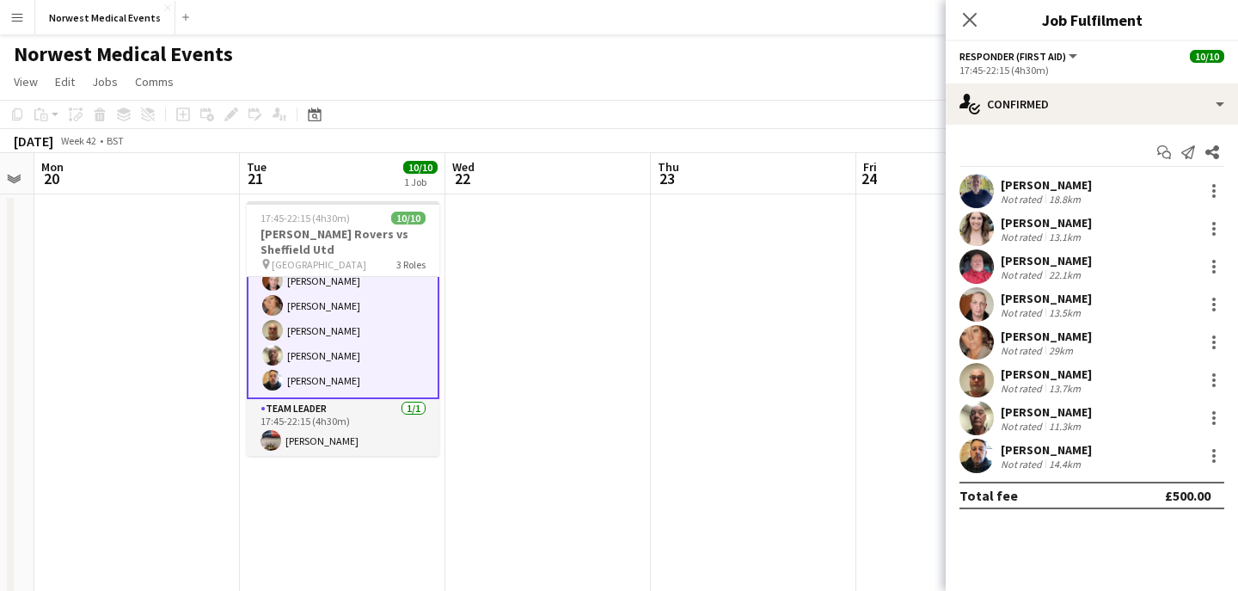
click at [1134, 76] on div "17:45-22:15 (4h30m)" at bounding box center [1091, 70] width 265 height 13
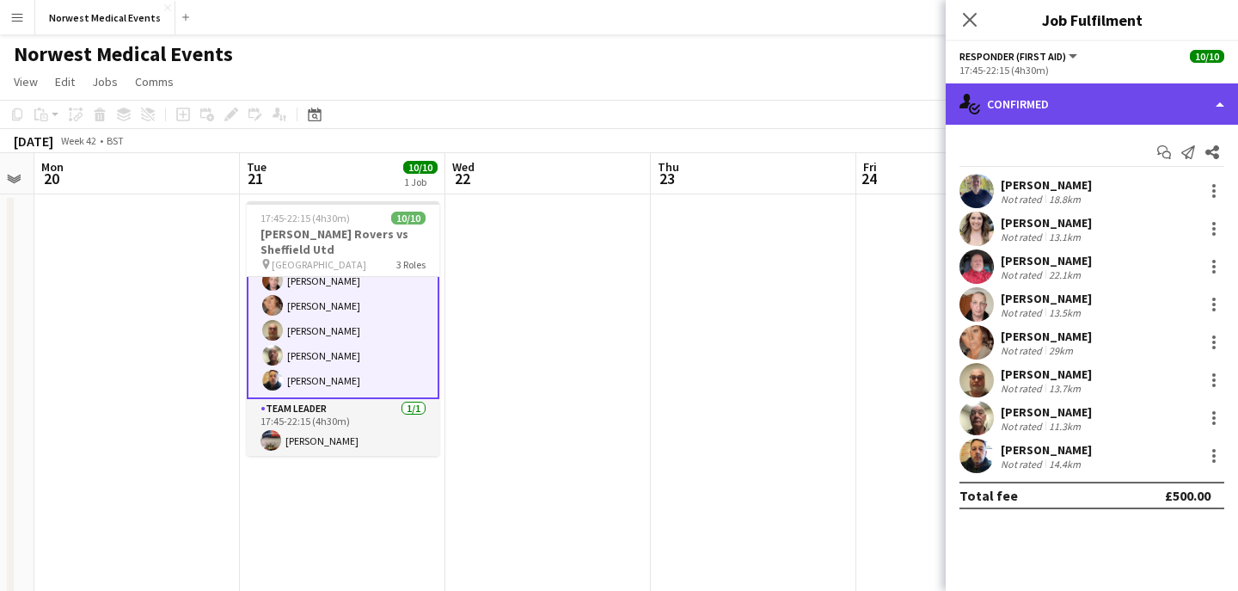
click at [1131, 95] on div "single-neutral-actions-check-2 Confirmed" at bounding box center [1092, 103] width 292 height 41
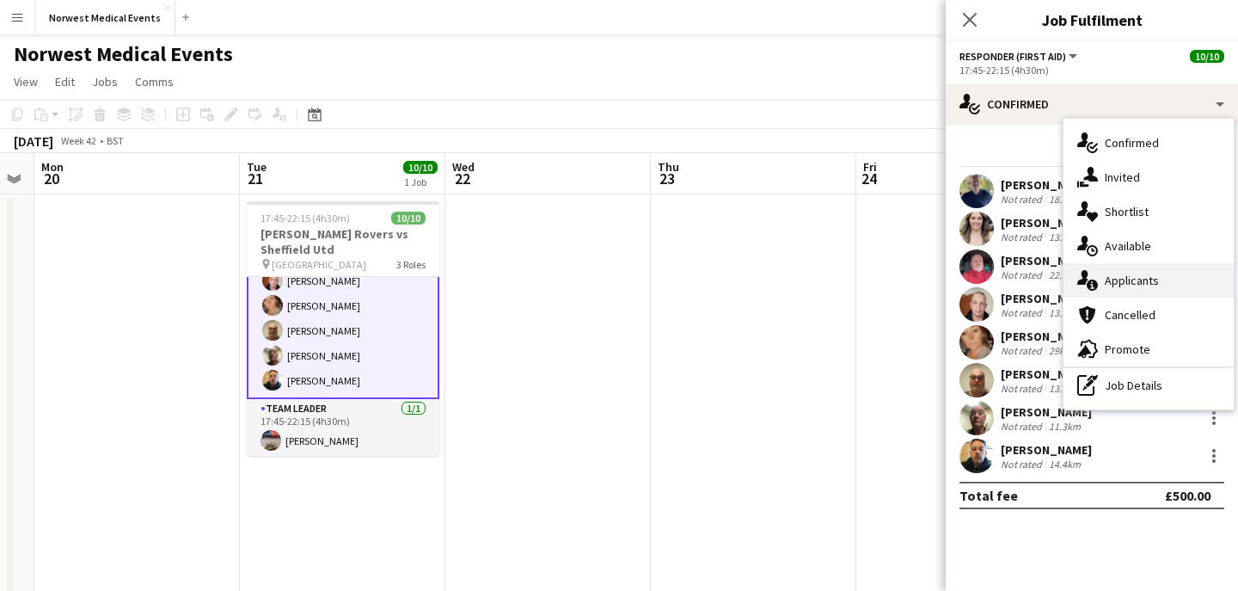
click at [1138, 290] on div "single-neutral-actions-information Applicants" at bounding box center [1148, 280] width 170 height 34
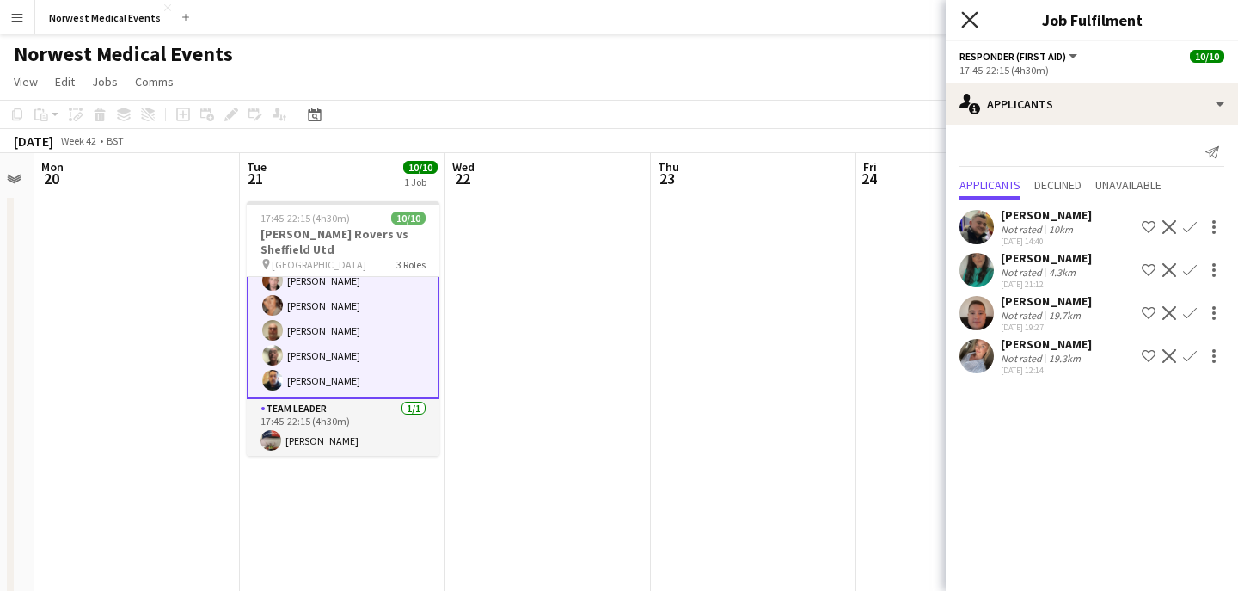
click at [971, 20] on icon "Close pop-in" at bounding box center [969, 19] width 16 height 16
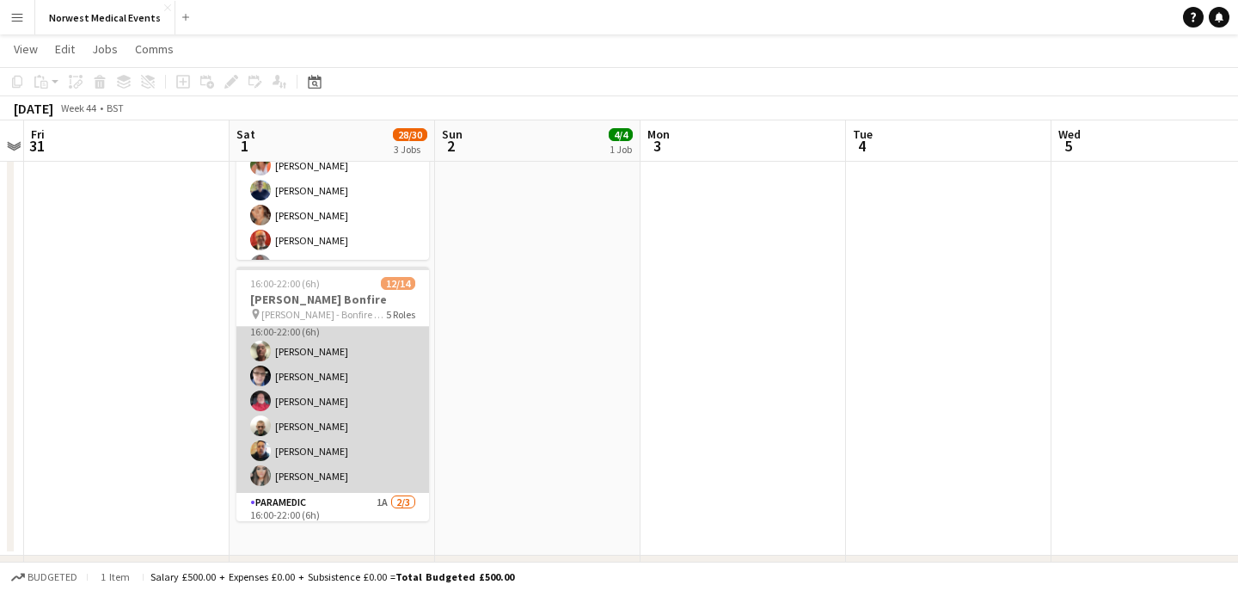
scroll to position [322, 0]
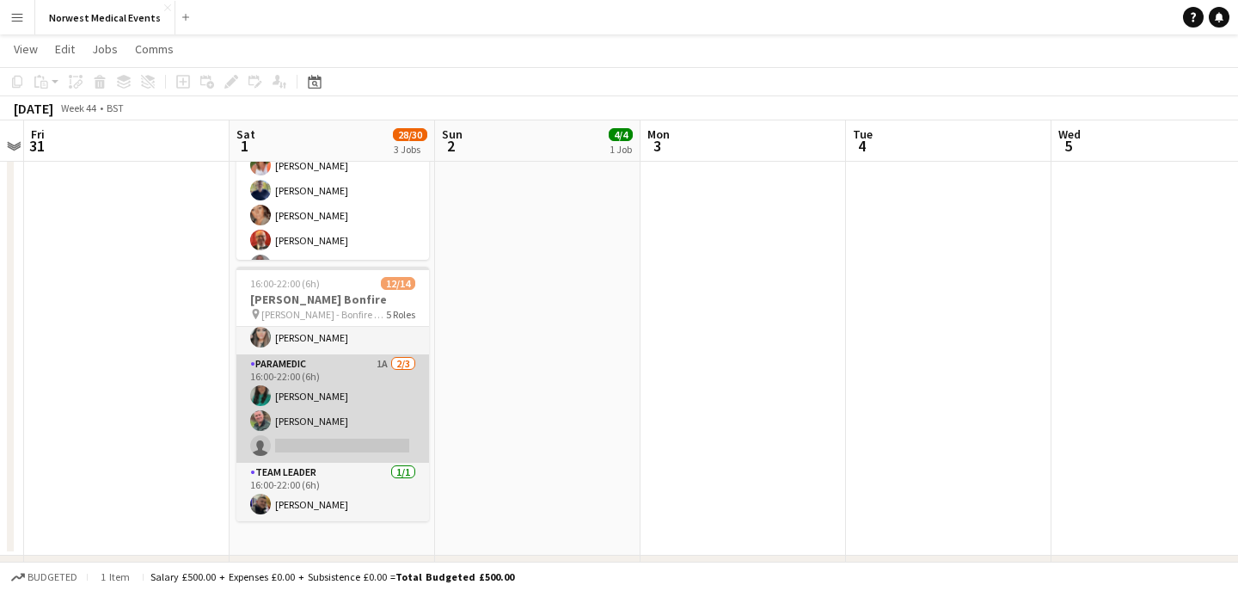
click at [341, 426] on app-card-role "Paramedic 1A [DATE] 16:00-22:00 (6h) [PERSON_NAME] [PERSON_NAME] single-neutral…" at bounding box center [332, 408] width 193 height 108
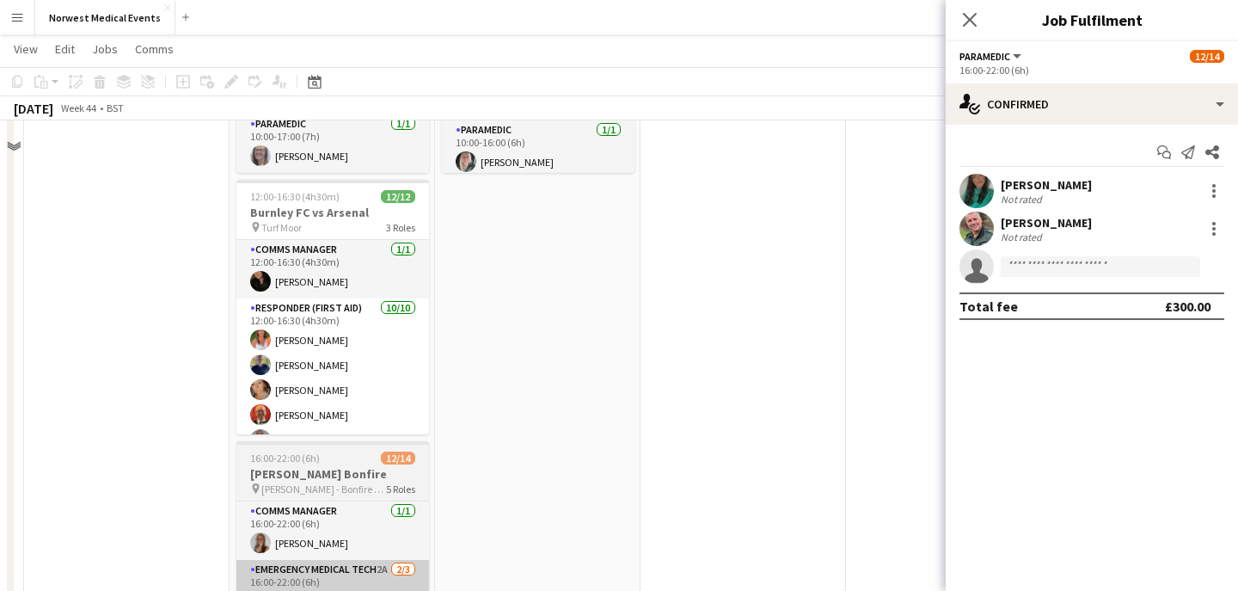
scroll to position [0, 0]
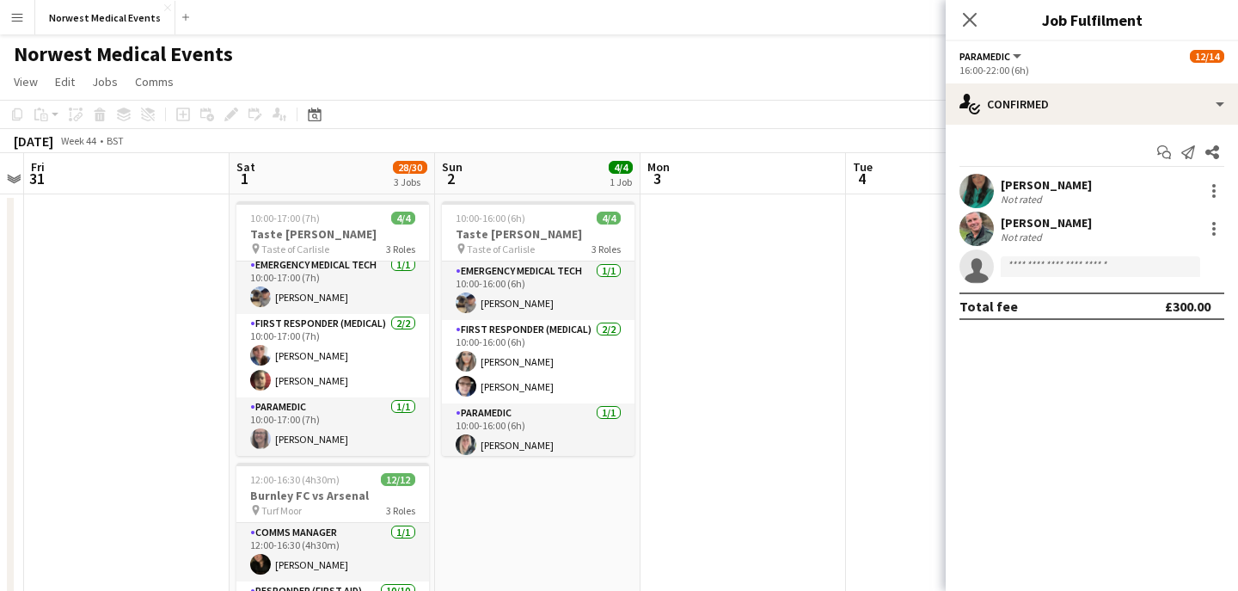
click at [966, 30] on app-icon "Close pop-in" at bounding box center [969, 19] width 21 height 21
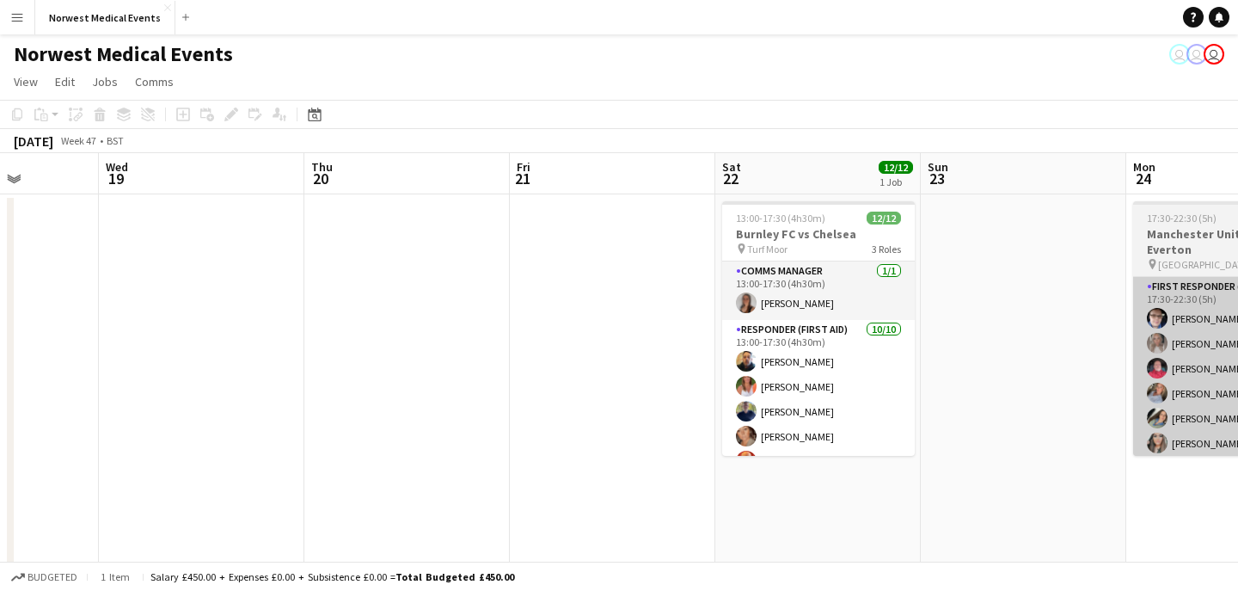
scroll to position [0, 565]
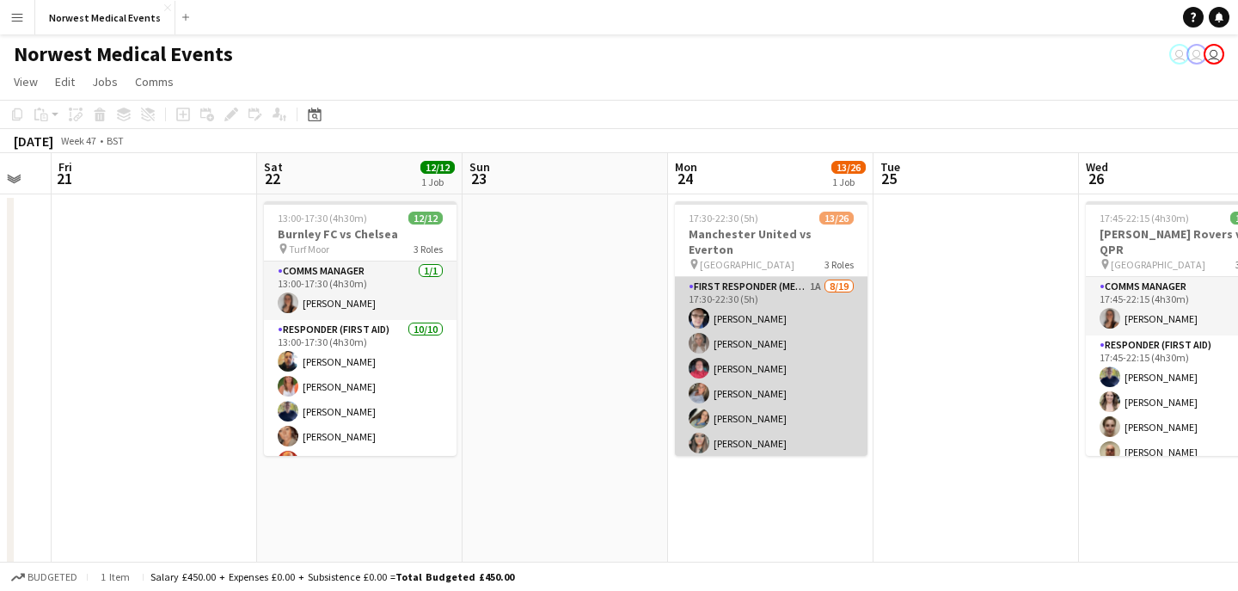
click at [799, 371] on app-card-role "First Responder (Medical) 1A [DATE] 17:30-22:30 (5h) [PERSON_NAME] [PERSON_NAME…" at bounding box center [771, 530] width 193 height 507
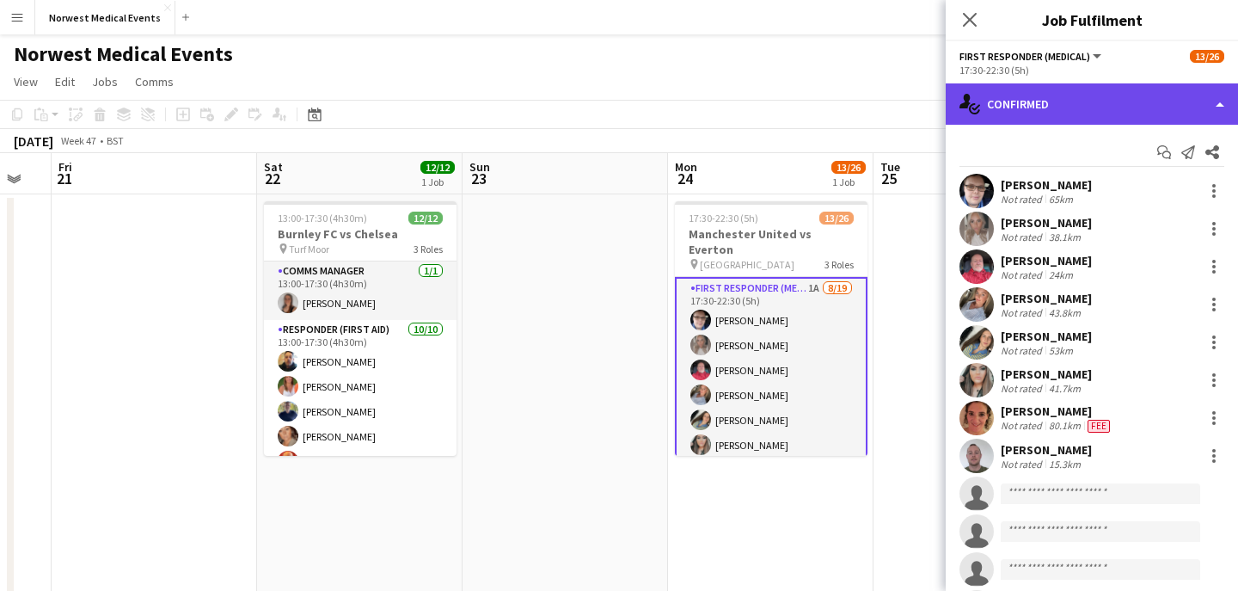
click at [1044, 122] on div "single-neutral-actions-check-2 Confirmed" at bounding box center [1092, 103] width 292 height 41
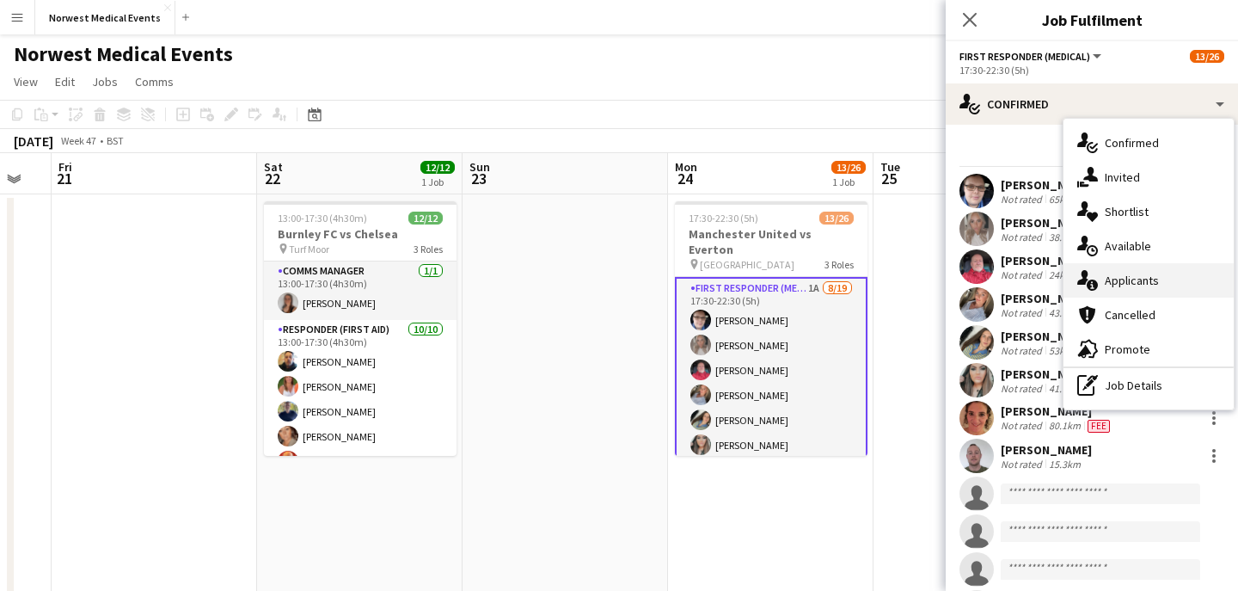
click at [1136, 280] on span "Applicants" at bounding box center [1132, 280] width 54 height 15
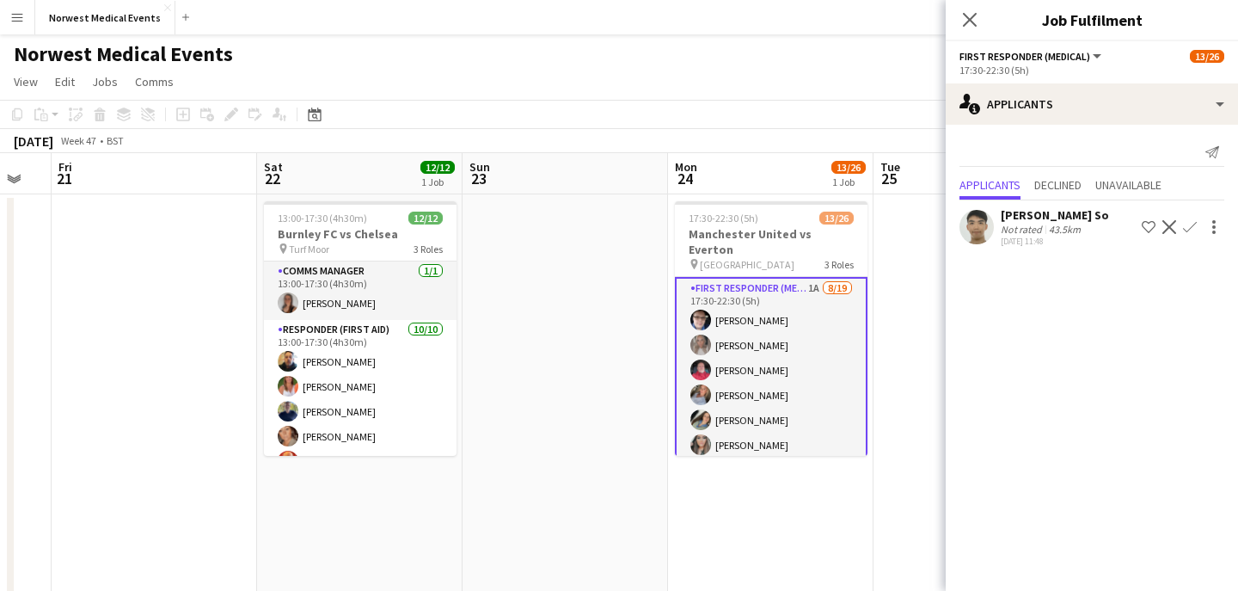
click at [1195, 226] on app-icon "Confirm" at bounding box center [1190, 227] width 14 height 14
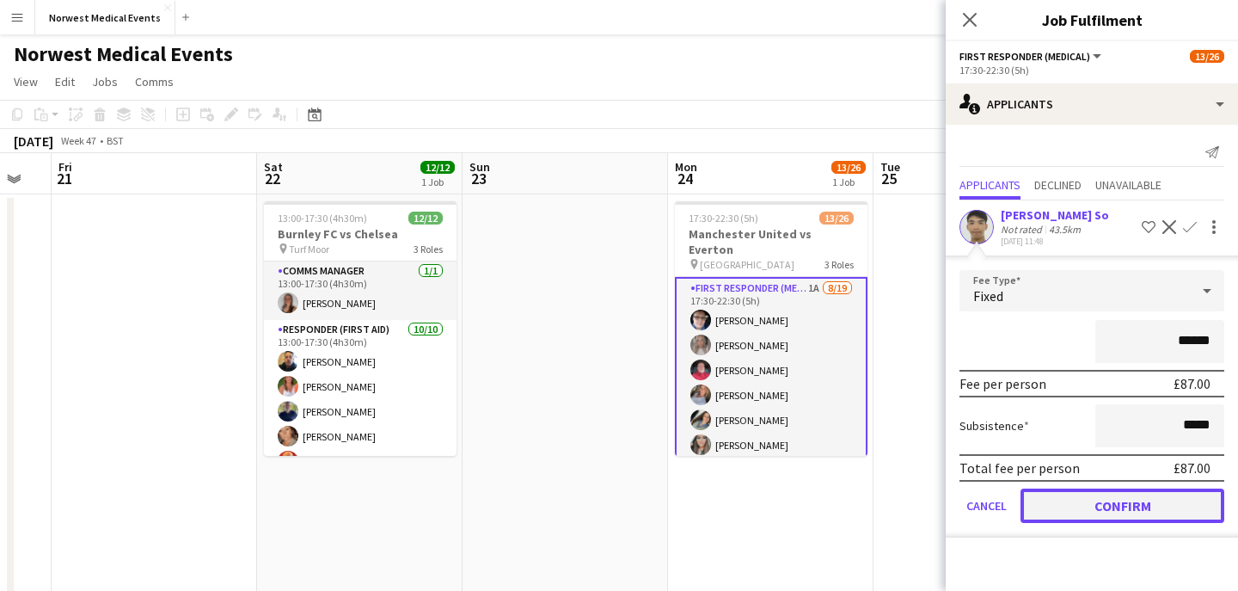
click at [1120, 498] on button "Confirm" at bounding box center [1122, 505] width 204 height 34
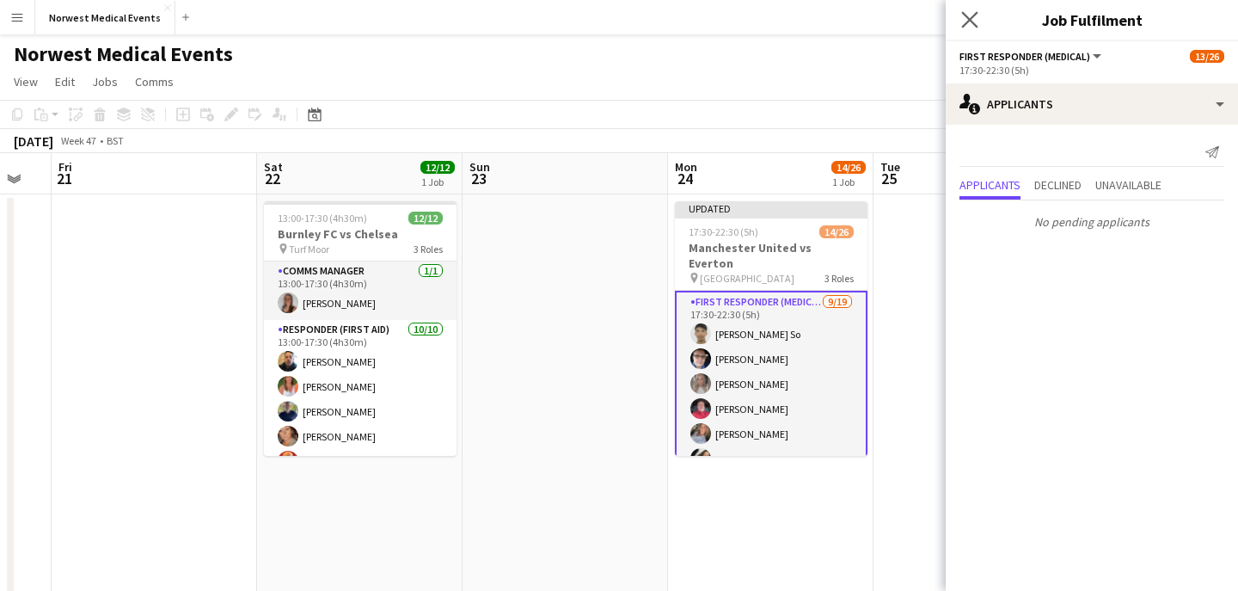
click at [962, 28] on app-icon "Close pop-in" at bounding box center [970, 20] width 25 height 25
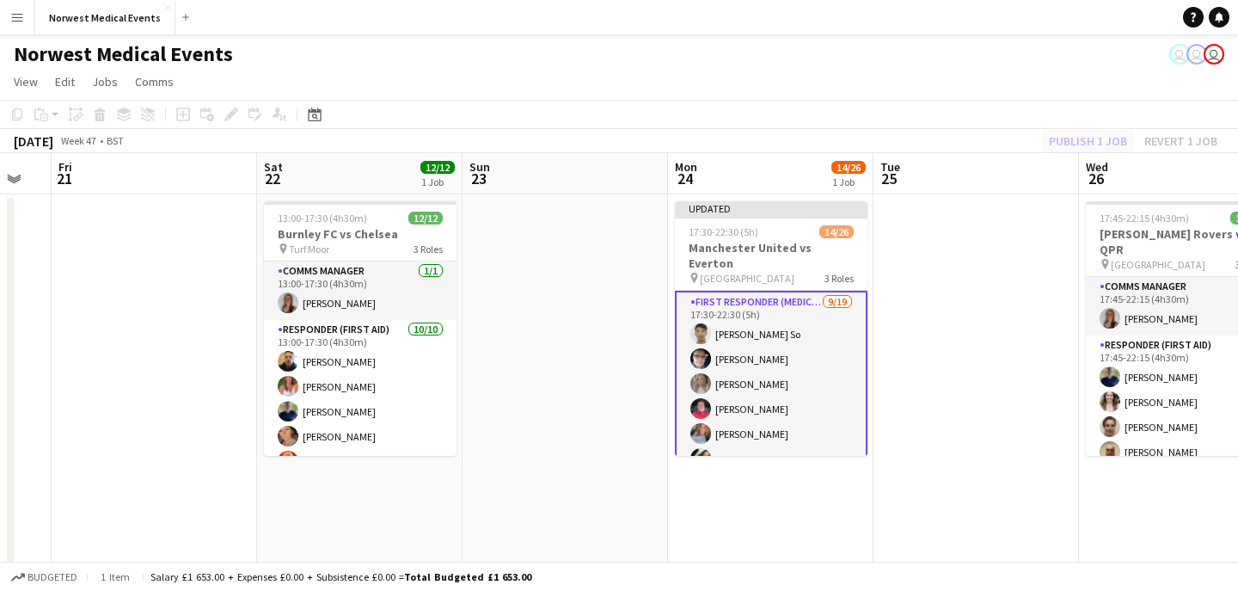
click at [1087, 143] on div "Publish 1 job Revert 1 job" at bounding box center [1133, 141] width 210 height 22
click at [1087, 144] on button "Publish 1 job" at bounding box center [1088, 141] width 92 height 22
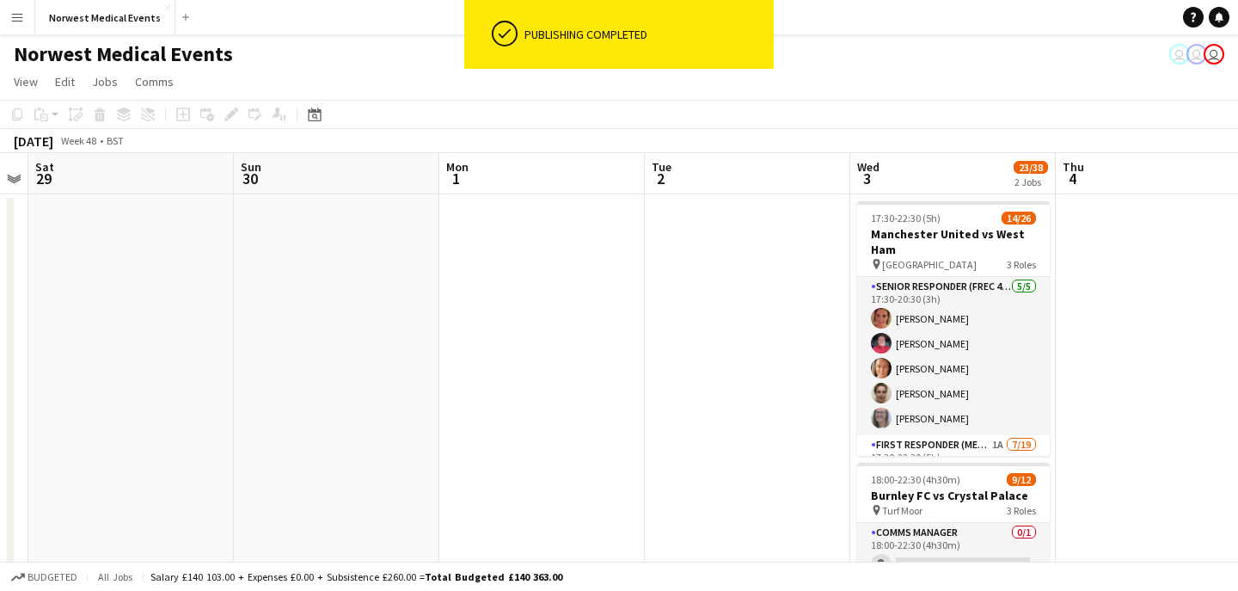
scroll to position [0, 777]
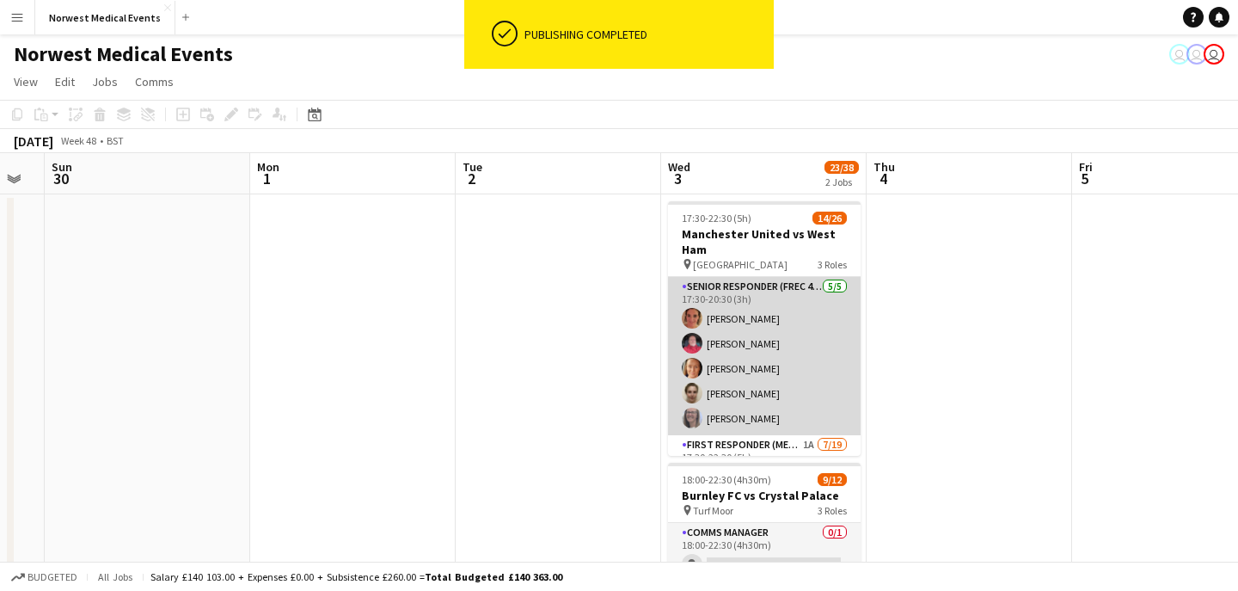
click at [800, 385] on app-card-role "Senior Responder (FREC 4 or Above) [DATE] 17:30-20:30 (3h) [PERSON_NAME] [PERSO…" at bounding box center [764, 356] width 193 height 158
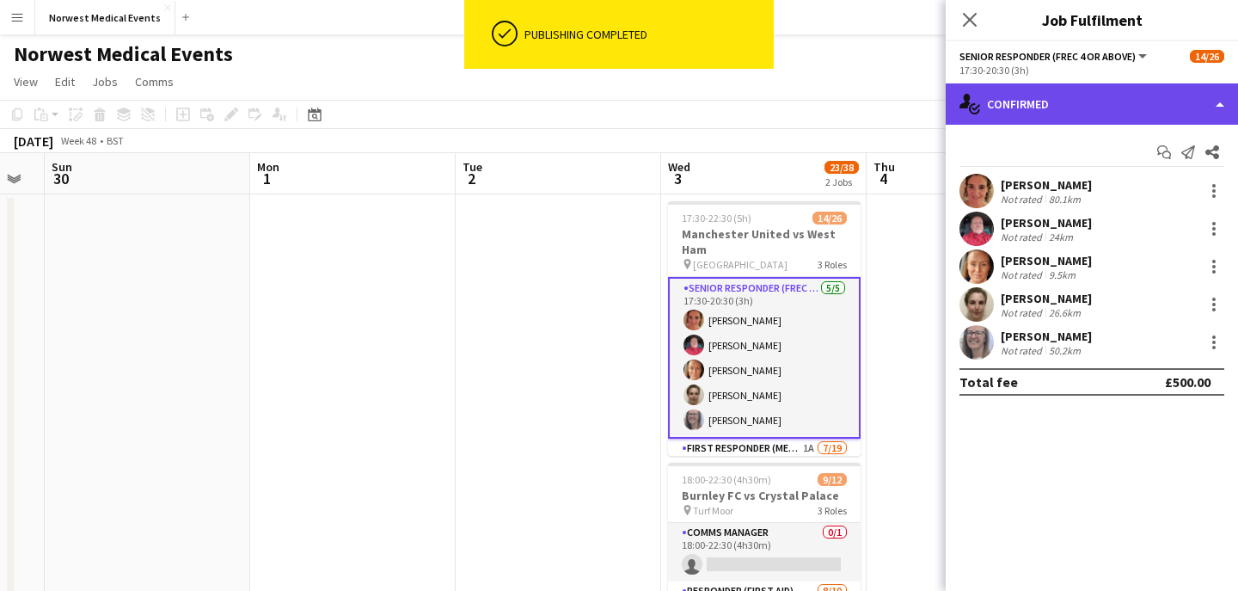
click at [1040, 95] on div "single-neutral-actions-check-2 Confirmed" at bounding box center [1092, 103] width 292 height 41
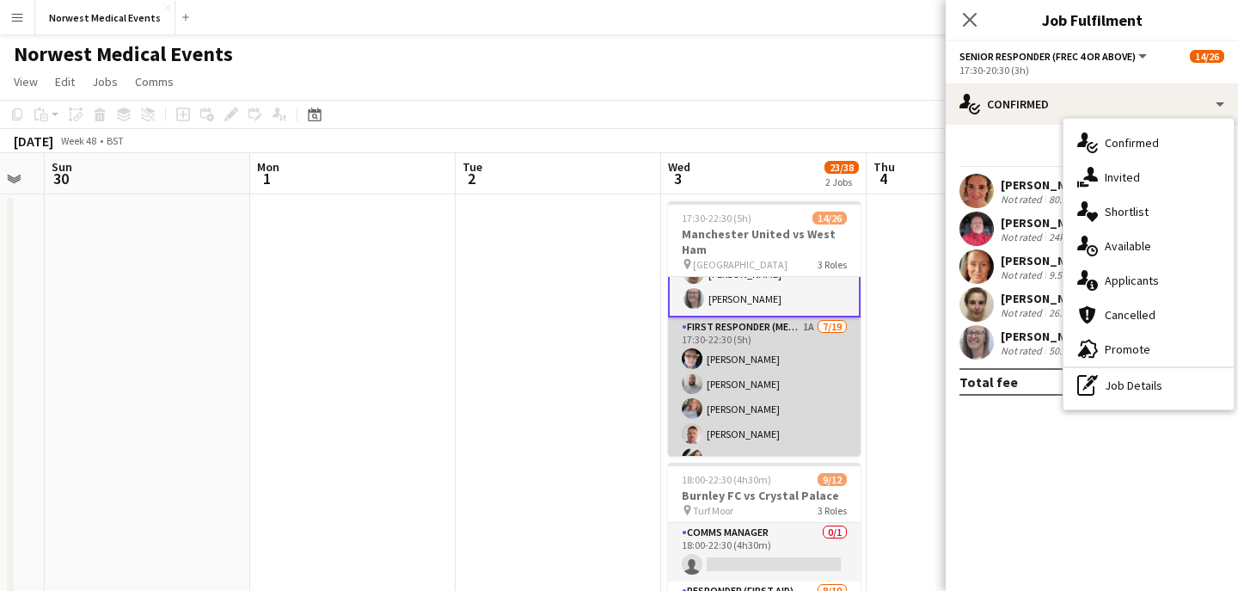
click at [772, 370] on app-card-role "First Responder (Medical) 1A [DATE] 17:30-22:30 (5h) [PERSON_NAME] [PERSON_NAME…" at bounding box center [764, 570] width 193 height 507
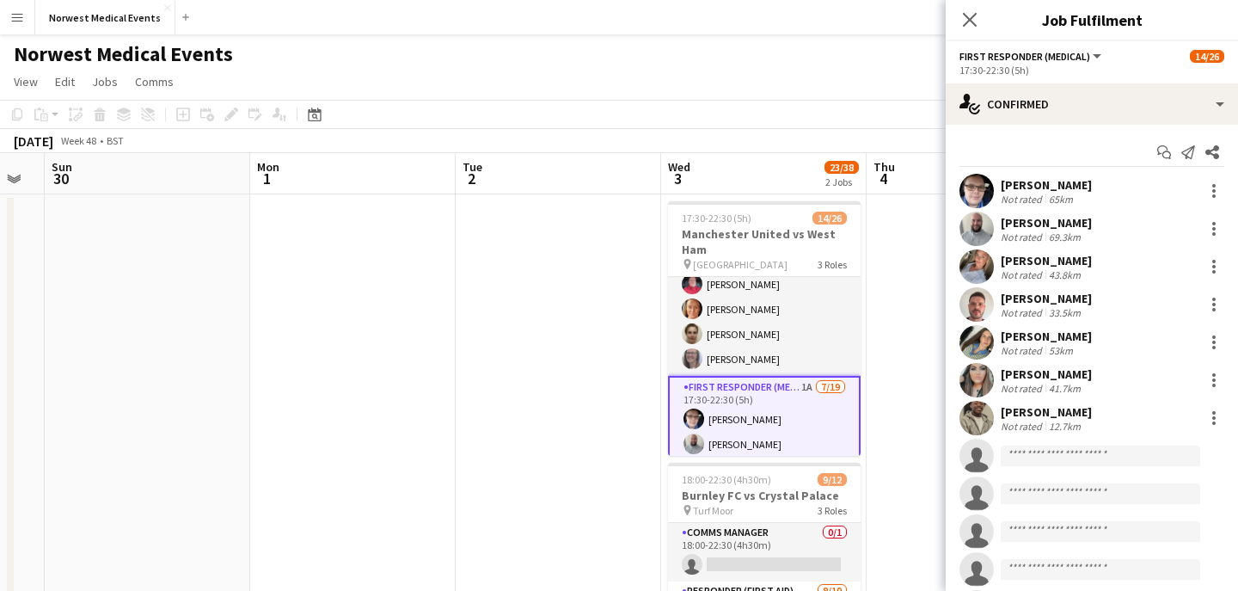
scroll to position [26, 0]
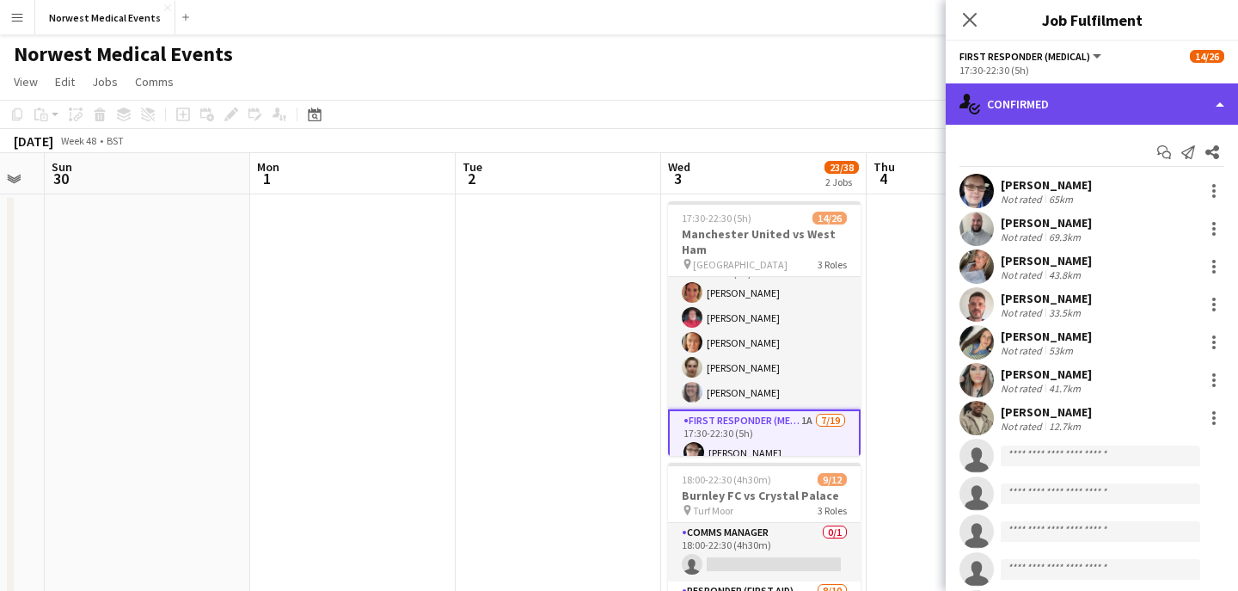
click at [1110, 111] on div "single-neutral-actions-check-2 Confirmed" at bounding box center [1092, 103] width 292 height 41
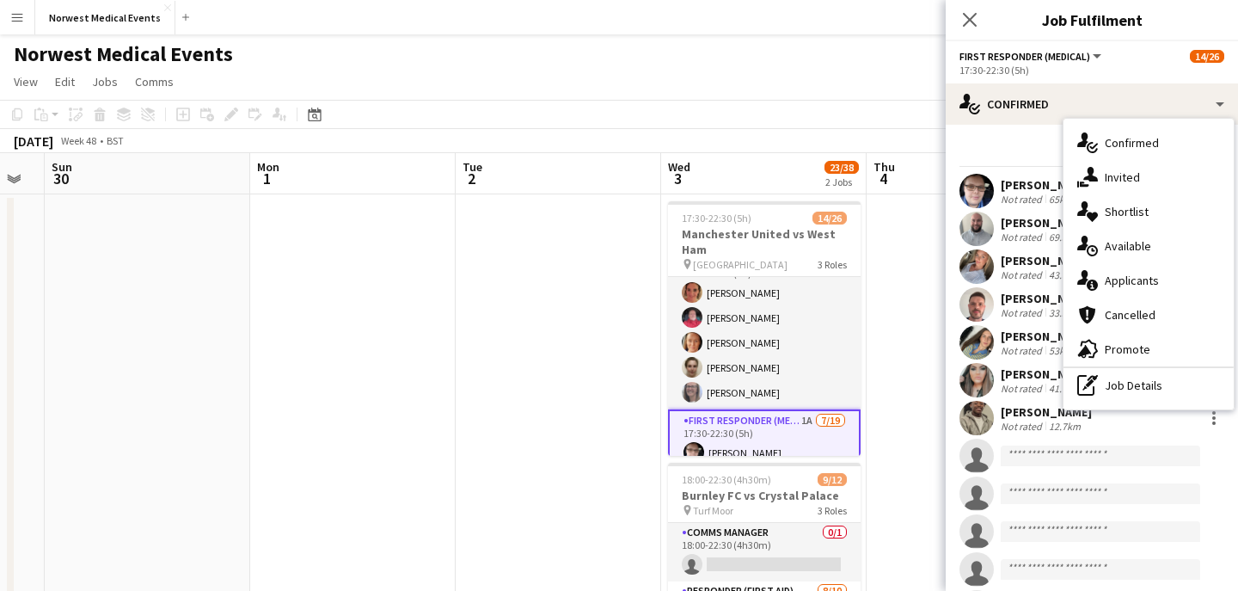
click at [1149, 275] on span "Applicants" at bounding box center [1132, 280] width 54 height 15
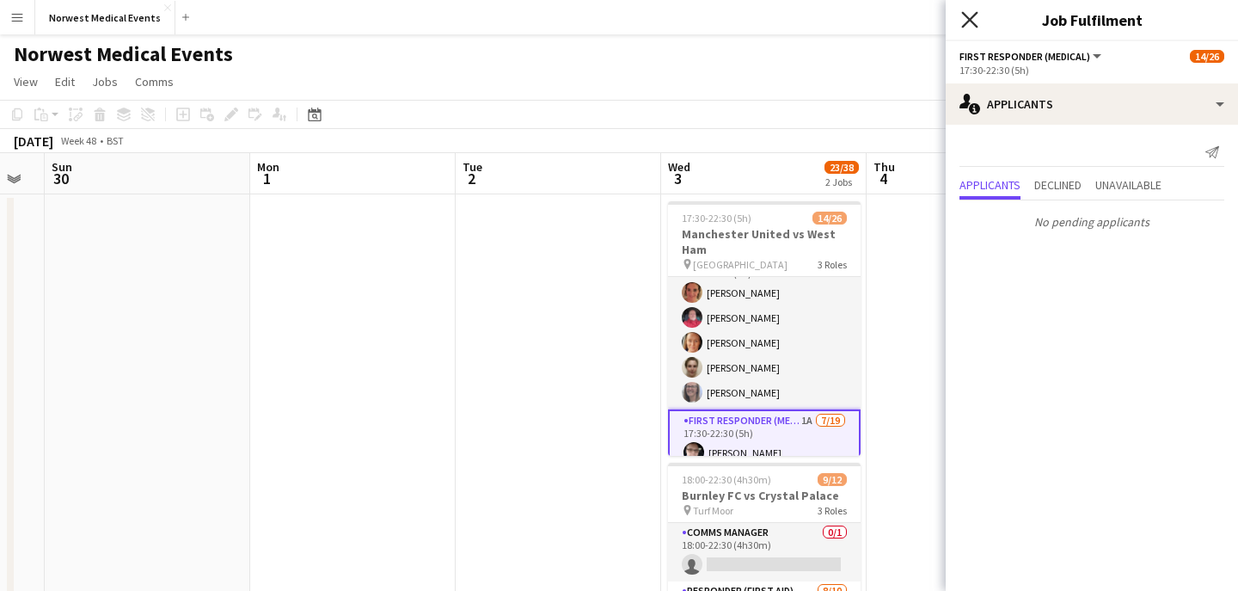
click at [965, 15] on icon at bounding box center [969, 19] width 16 height 16
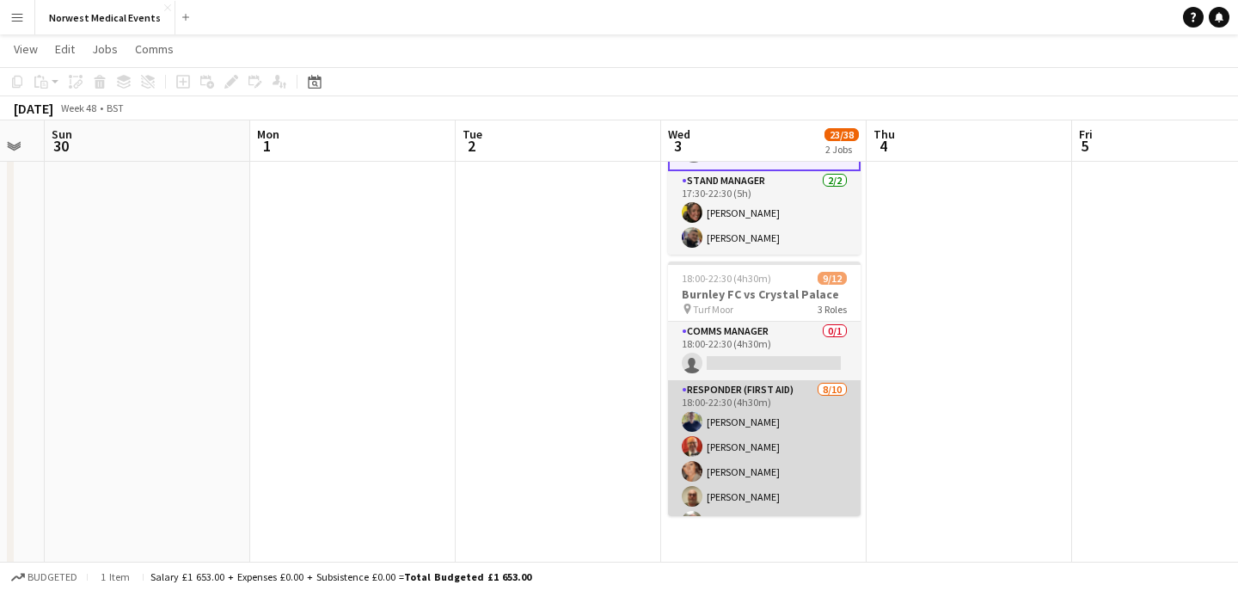
scroll to position [191, 0]
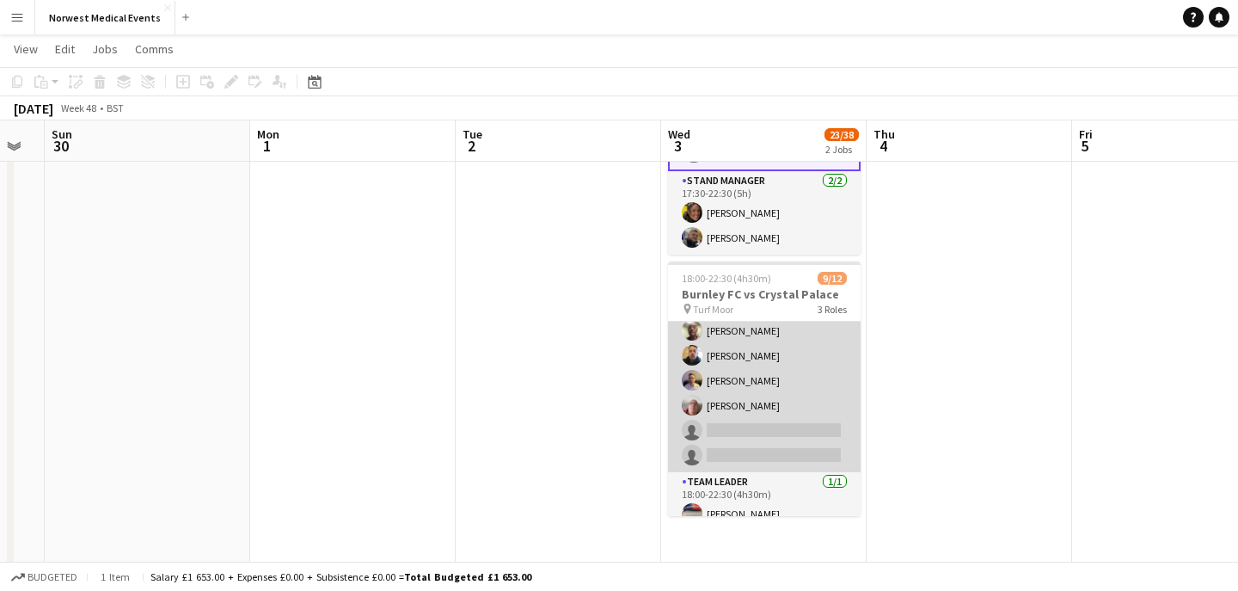
click at [776, 394] on app-card-role "Responder (First Aid) [DATE] 18:00-22:30 (4h30m) [PERSON_NAME] [PERSON_NAME] [P…" at bounding box center [764, 330] width 193 height 283
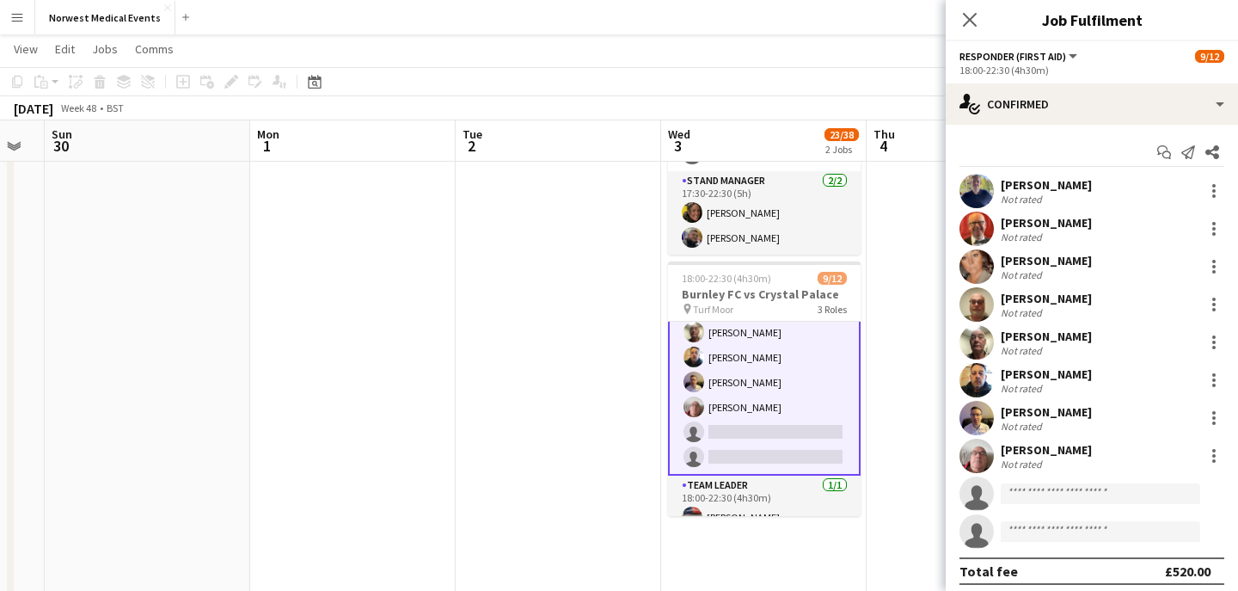
scroll to position [193, 0]
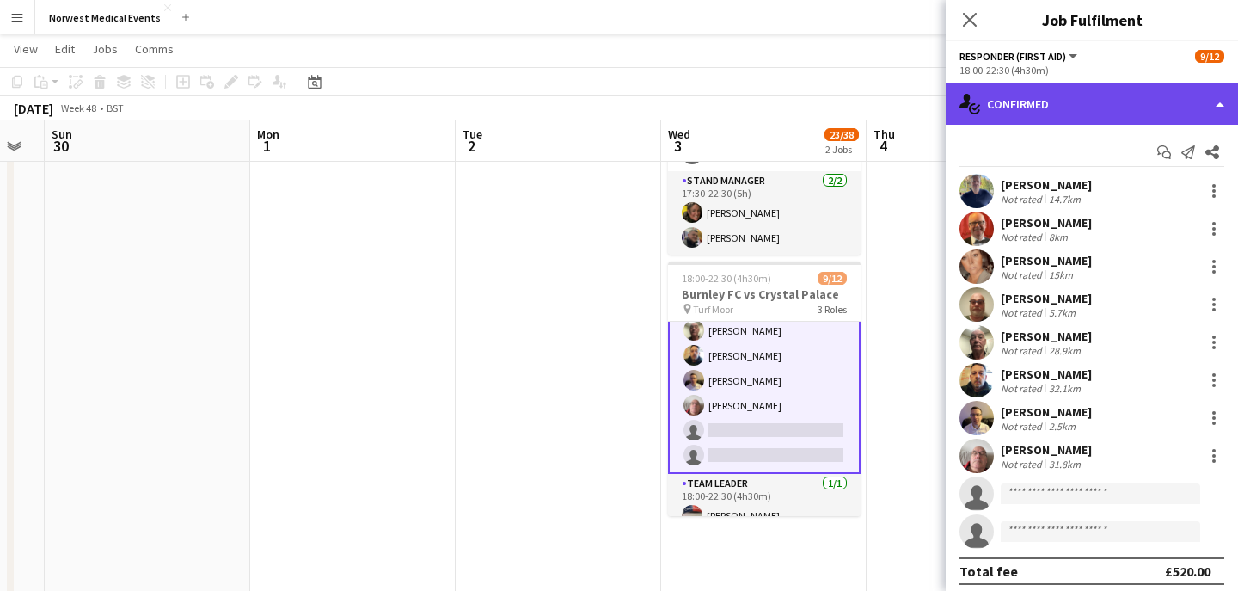
click at [1099, 102] on div "single-neutral-actions-check-2 Confirmed" at bounding box center [1092, 103] width 292 height 41
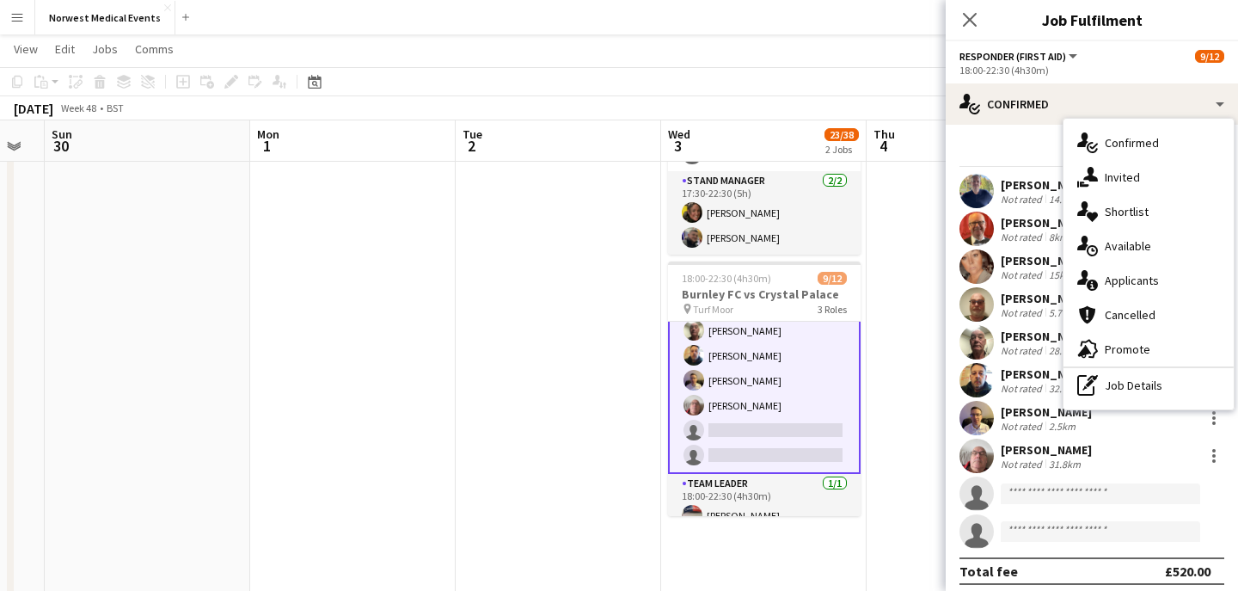
click at [1131, 279] on span "Applicants" at bounding box center [1132, 280] width 54 height 15
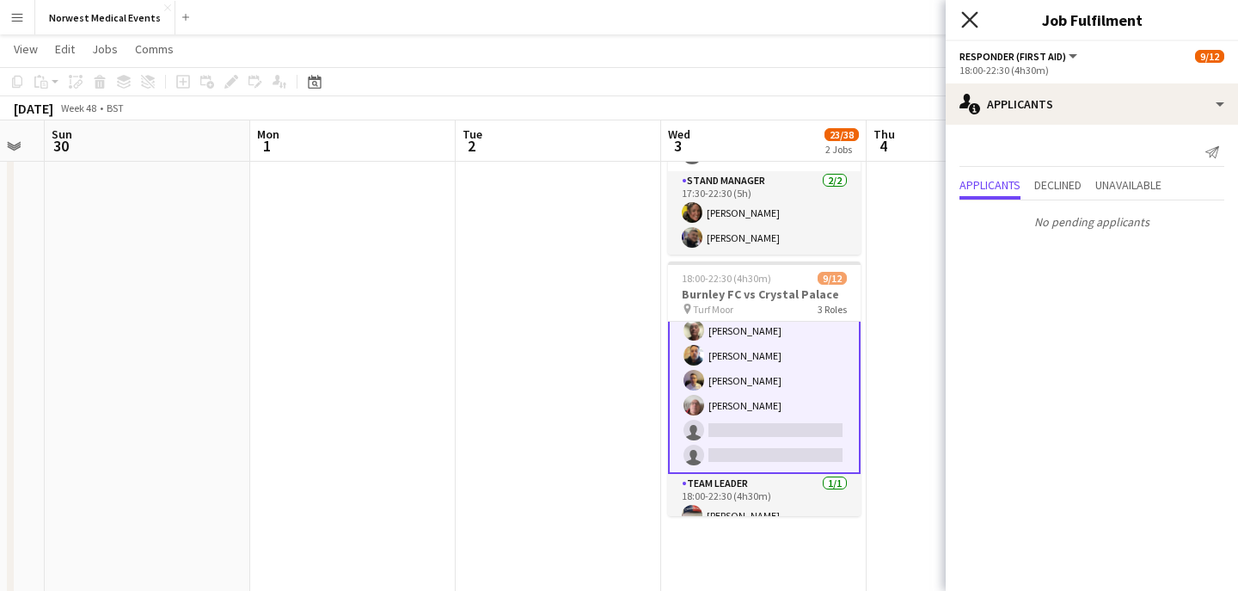
click at [970, 16] on icon "Close pop-in" at bounding box center [969, 19] width 16 height 16
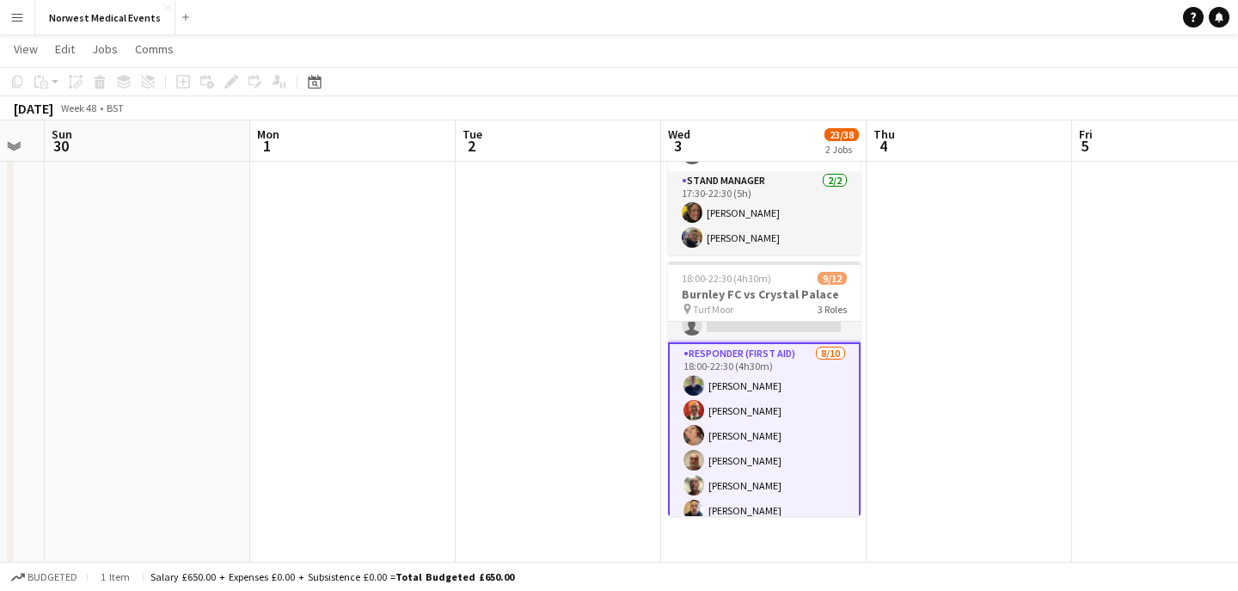
scroll to position [0, 0]
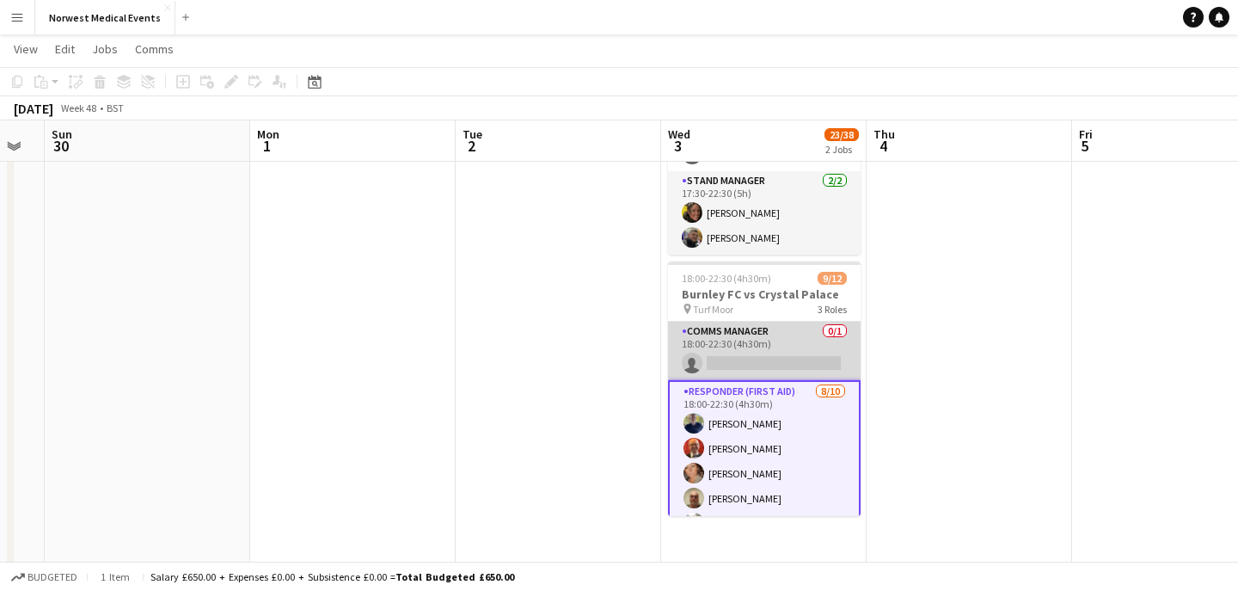
click at [774, 369] on app-card-role "Comms Manager 0/1 18:00-22:30 (4h30m) single-neutral-actions" at bounding box center [764, 351] width 193 height 58
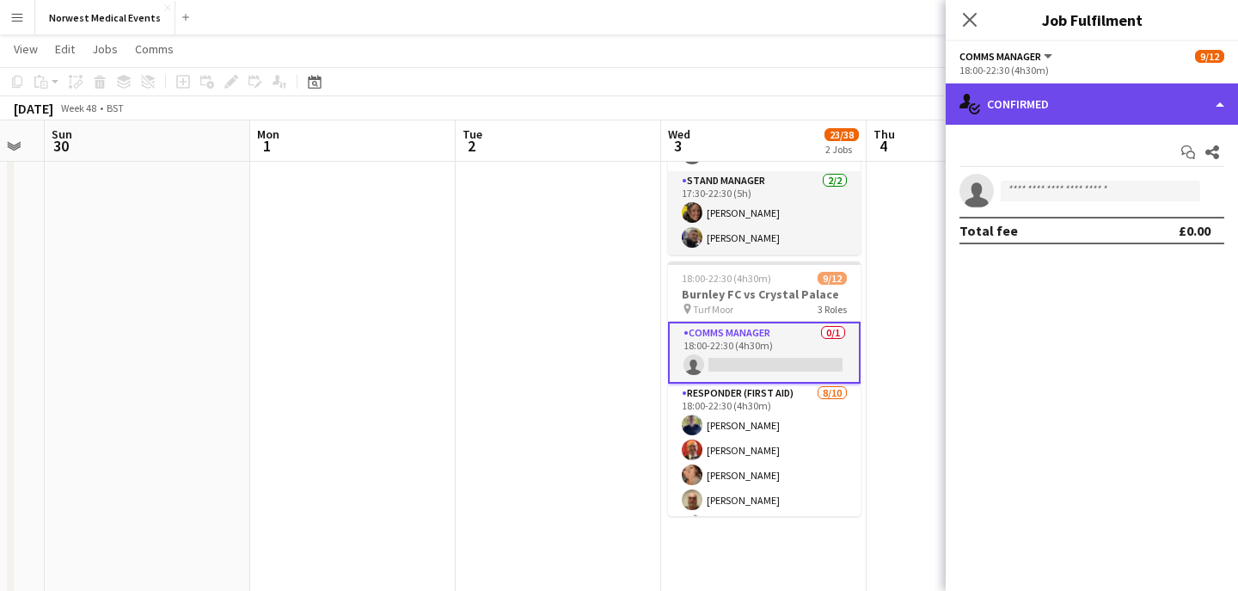
click at [1062, 89] on div "single-neutral-actions-check-2 Confirmed" at bounding box center [1092, 103] width 292 height 41
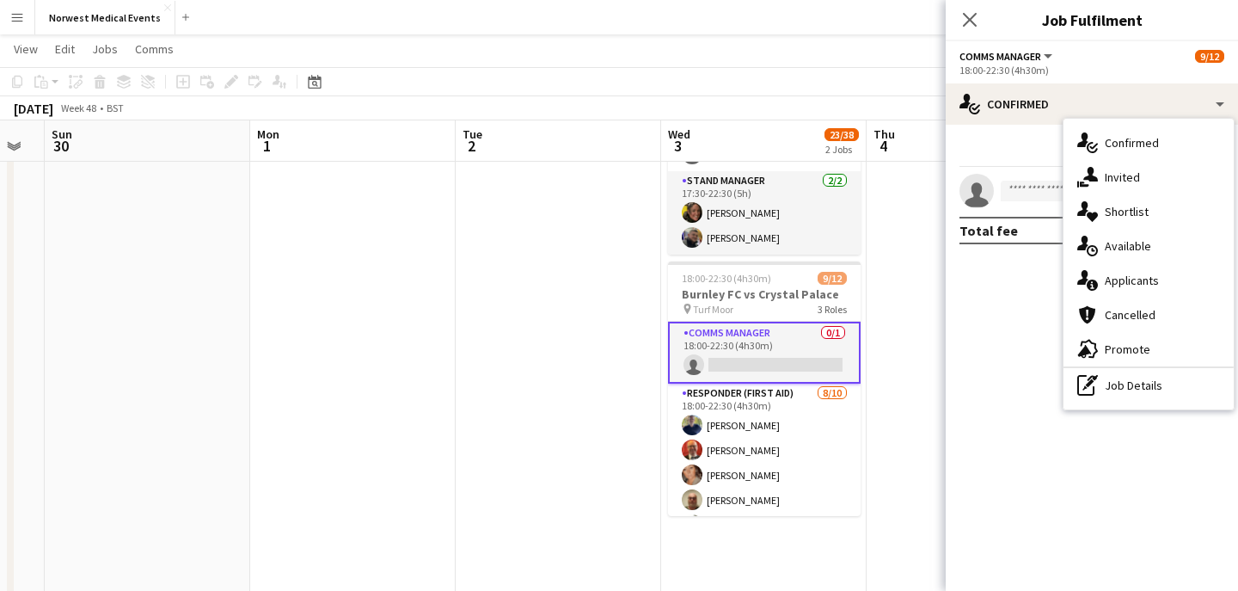
click at [1136, 273] on span "Applicants" at bounding box center [1132, 280] width 54 height 15
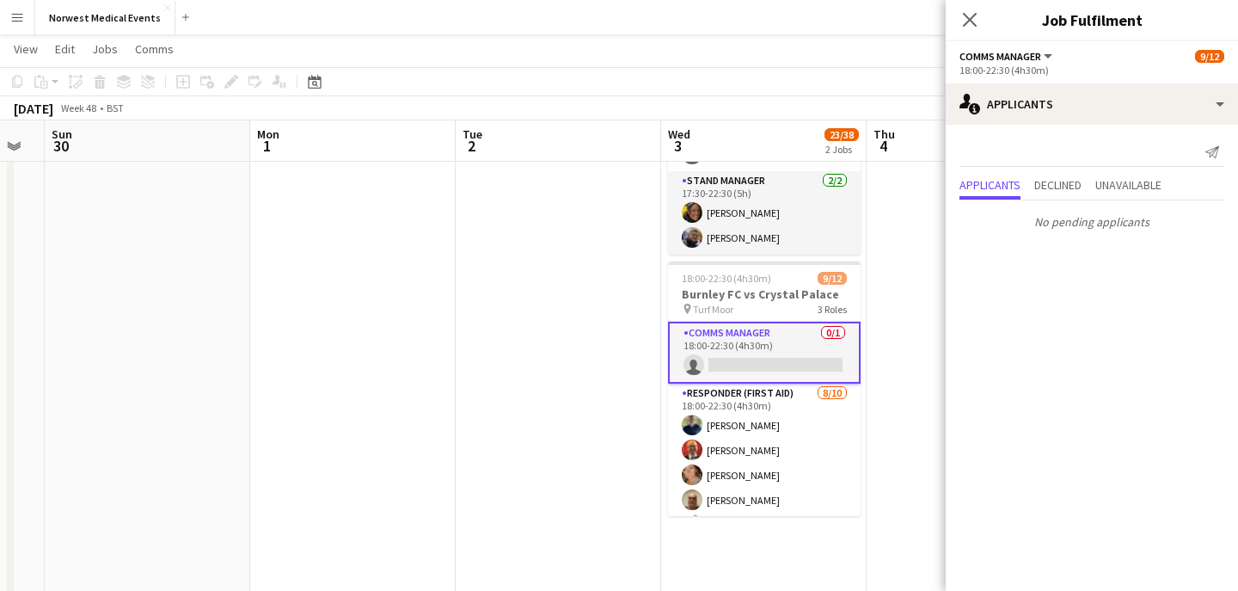
click at [977, 13] on icon "Close pop-in" at bounding box center [970, 20] width 14 height 14
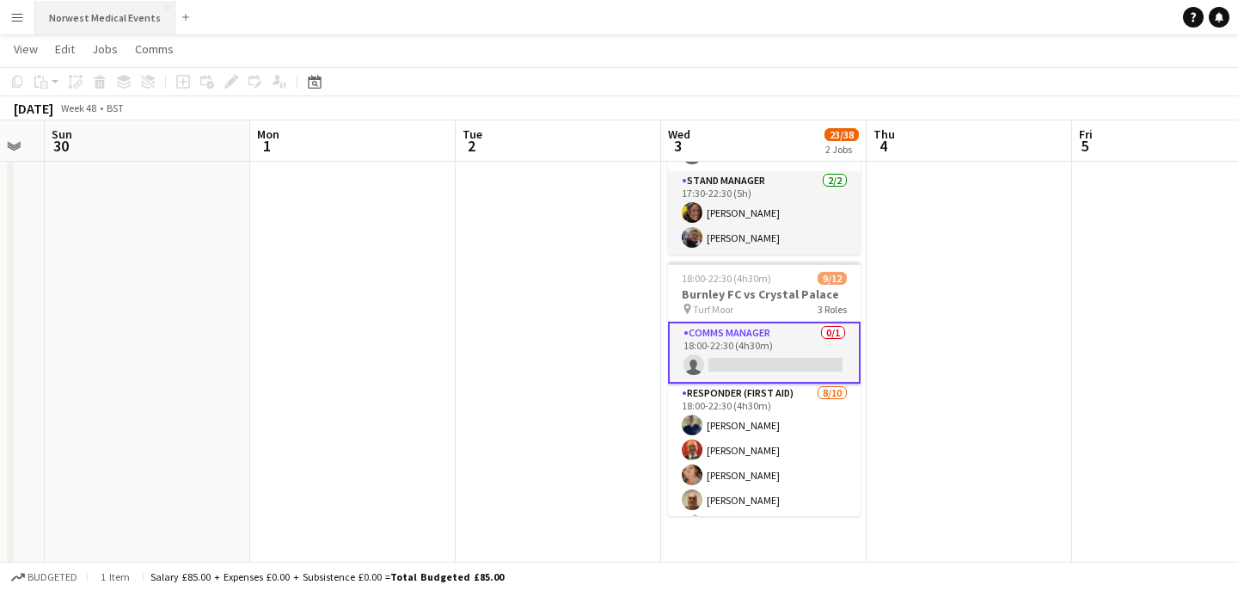
click at [107, 28] on button "Norwest Medical Events Close" at bounding box center [105, 18] width 140 height 34
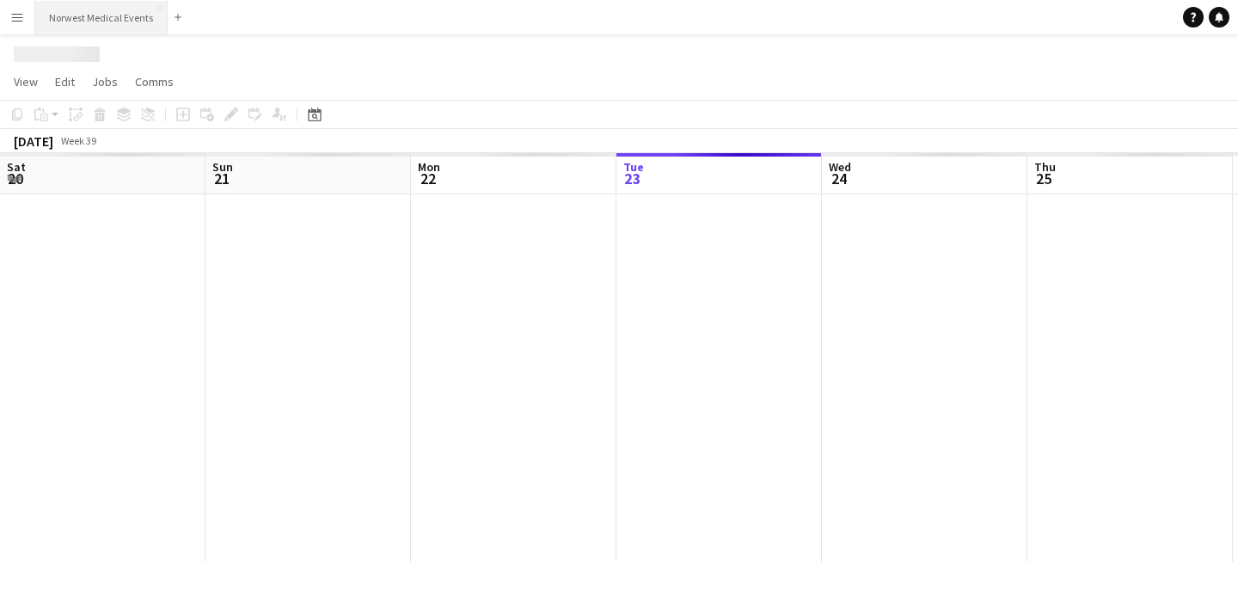
scroll to position [0, 411]
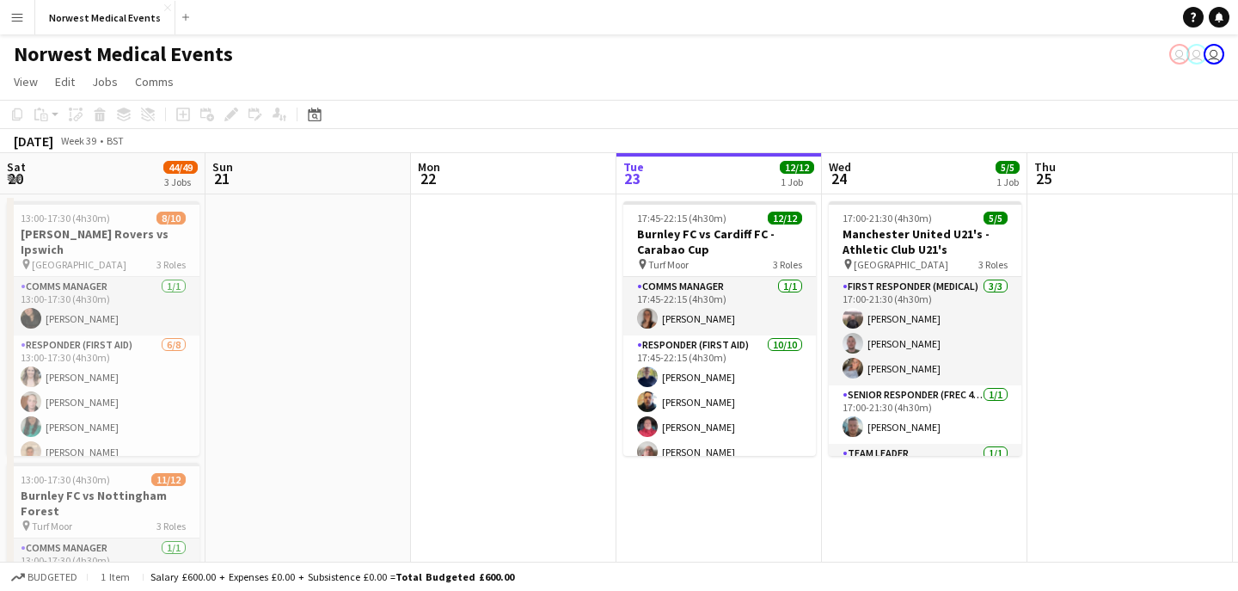
scroll to position [0, 698]
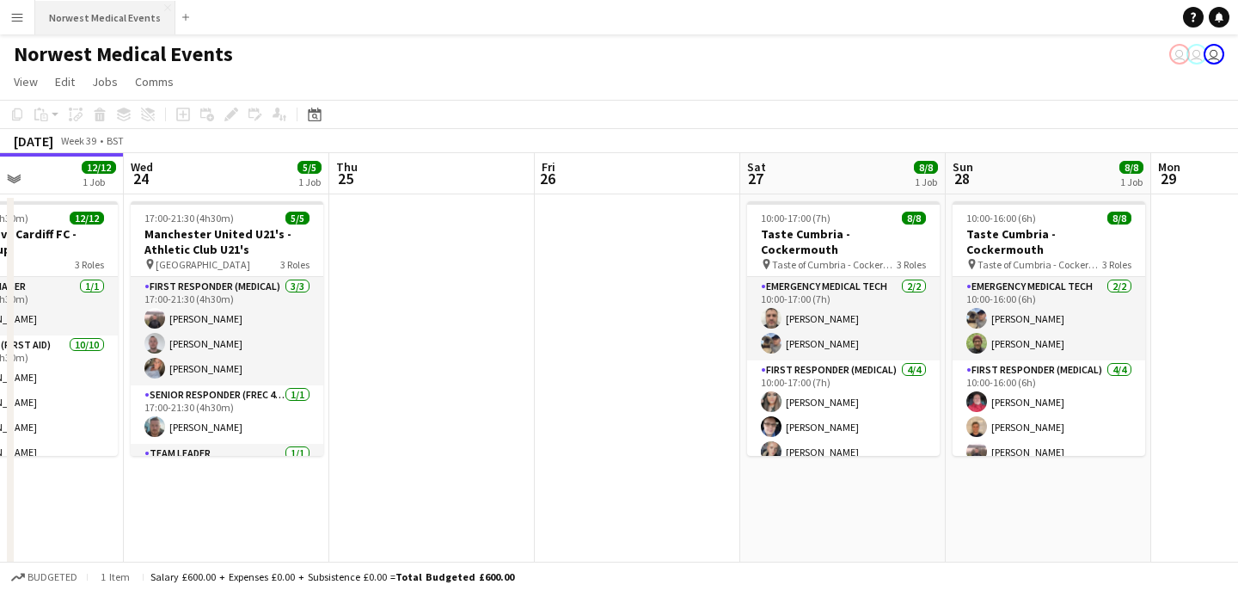
click at [113, 15] on button "Norwest Medical Events Close" at bounding box center [105, 18] width 140 height 34
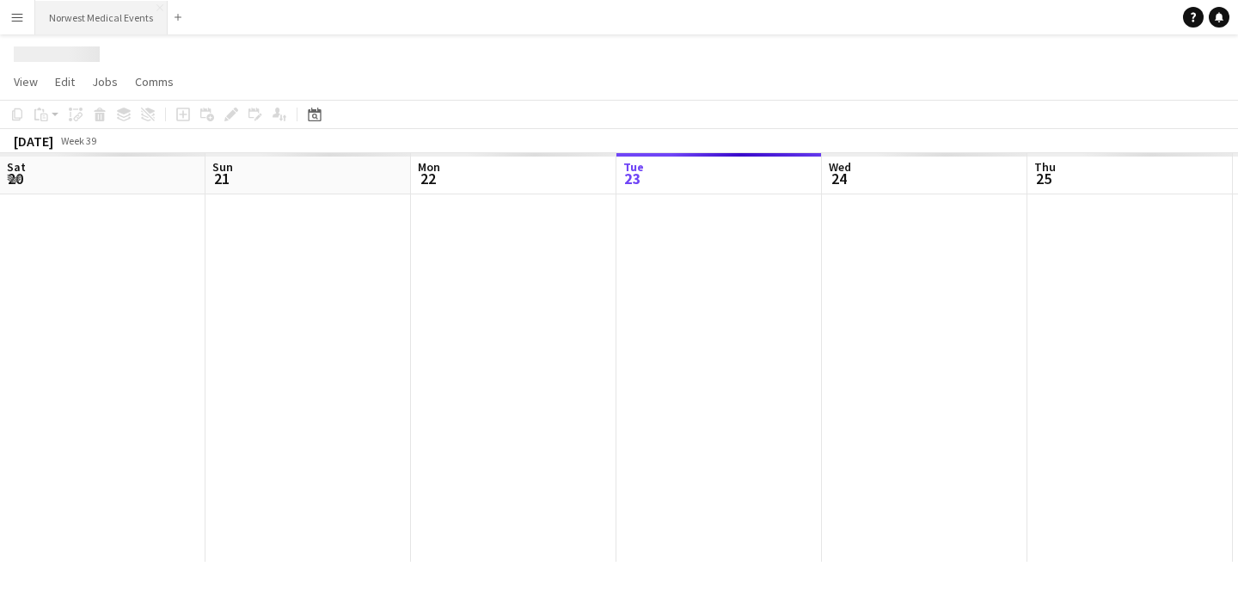
scroll to position [0, 411]
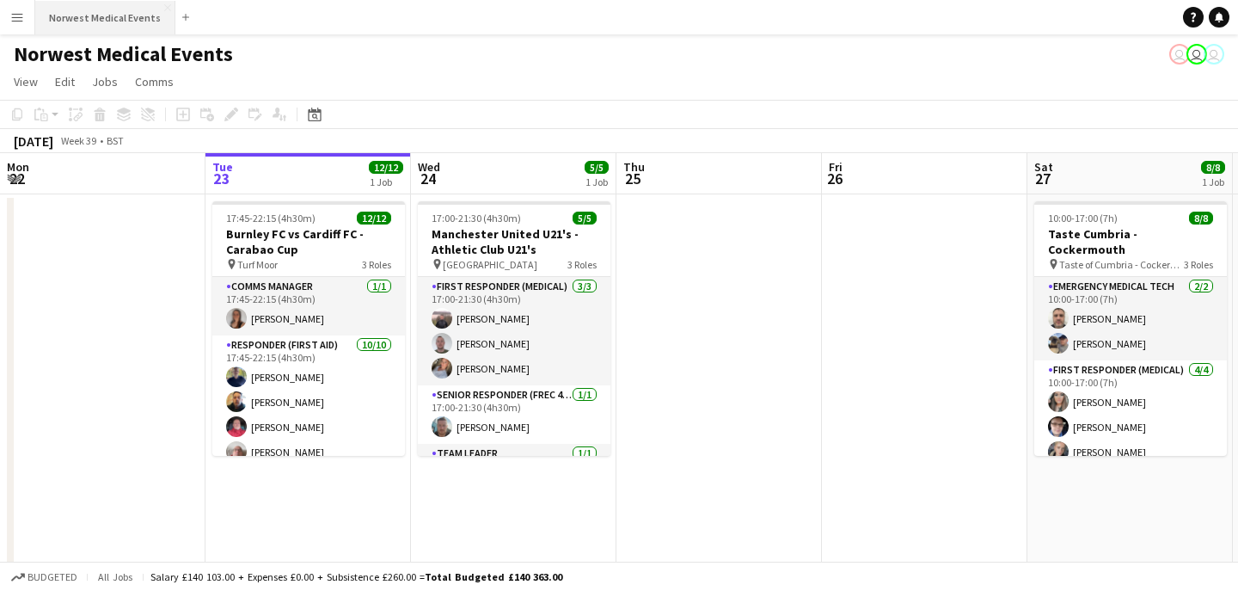
click at [109, 19] on button "Norwest Medical Events Close" at bounding box center [105, 18] width 140 height 34
